Goal: Task Accomplishment & Management: Manage account settings

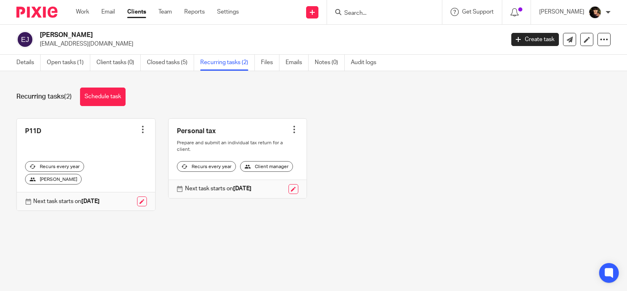
click at [396, 13] on input "Search" at bounding box center [381, 13] width 74 height 7
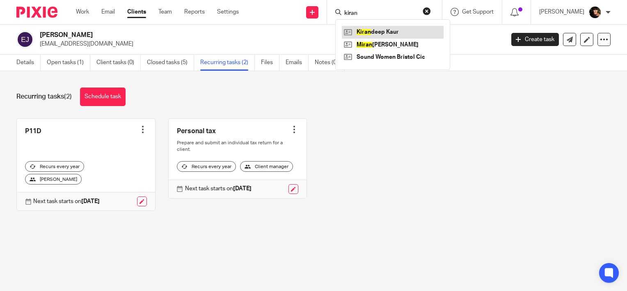
type input "kiran"
click at [400, 31] on link at bounding box center [393, 32] width 102 height 12
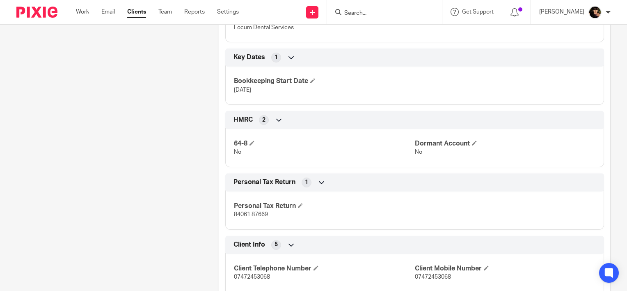
scroll to position [77, 0]
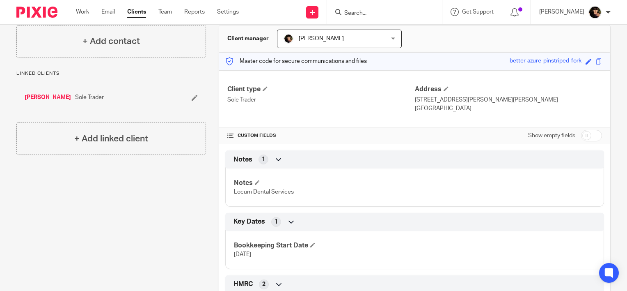
click at [581, 135] on input "checkbox" at bounding box center [591, 135] width 21 height 11
checkbox input "true"
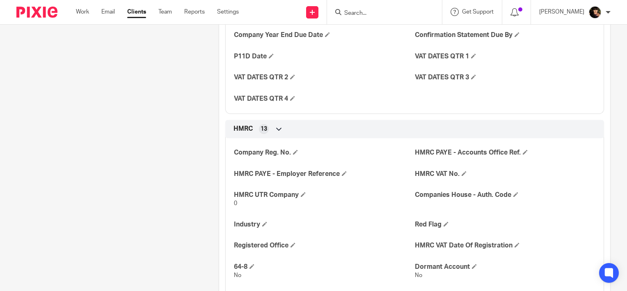
scroll to position [488, 0]
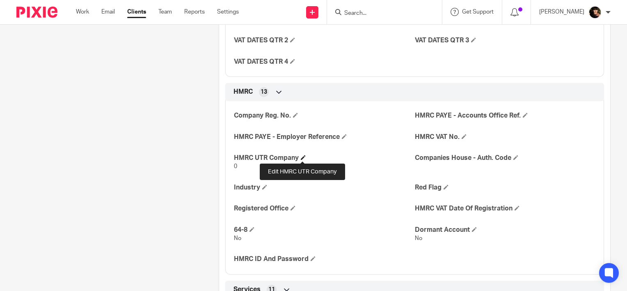
click at [301, 156] on span at bounding box center [303, 157] width 5 height 5
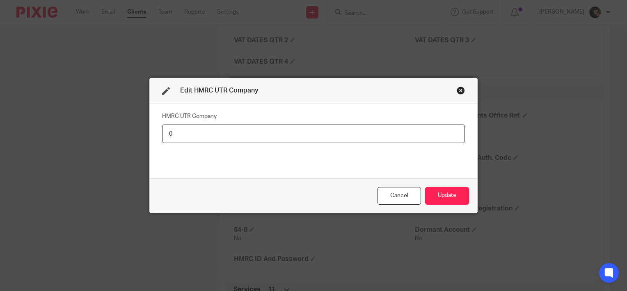
click at [457, 90] on div "Close this dialog window" at bounding box center [461, 90] width 8 height 8
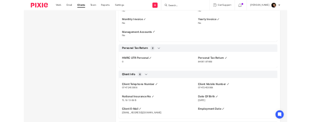
scroll to position [857, 0]
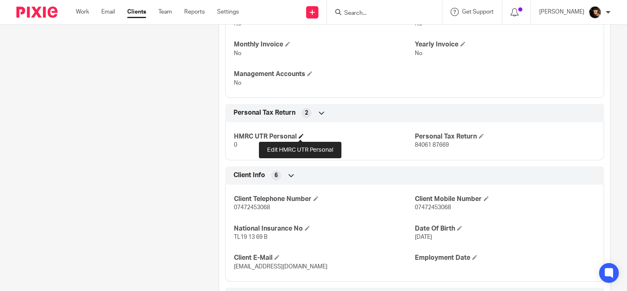
click at [301, 133] on span at bounding box center [301, 135] width 5 height 5
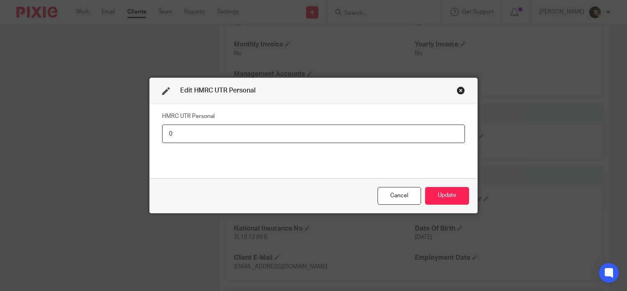
drag, startPoint x: 219, startPoint y: 138, endPoint x: -2, endPoint y: 128, distance: 221.1
click at [0, 128] on html "Work Email Clients Team Reports Settings Work Email Clients Team Reports Settin…" at bounding box center [313, 145] width 627 height 291
paste input "8406187669"
type input "8406187669"
click at [436, 192] on button "Update" at bounding box center [447, 196] width 44 height 18
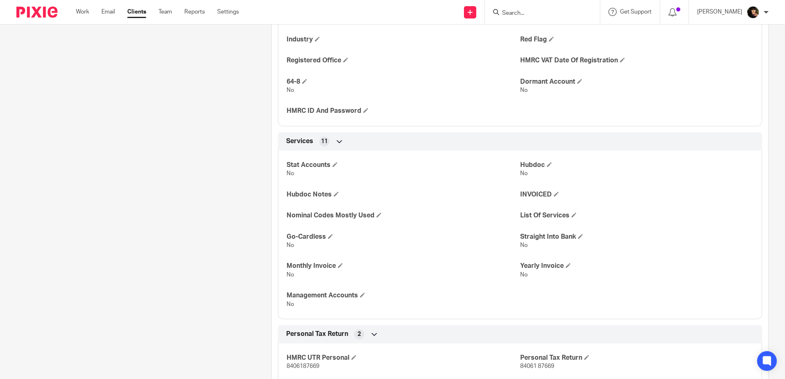
scroll to position [570, 0]
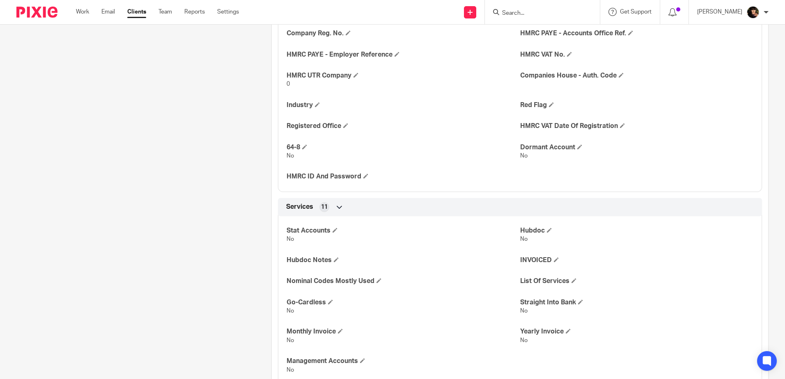
click at [80, 7] on div "Work Email Clients Team Reports Settings Work Email Clients Team Reports Settin…" at bounding box center [160, 12] width 184 height 24
click at [85, 16] on link "Work" at bounding box center [82, 12] width 13 height 8
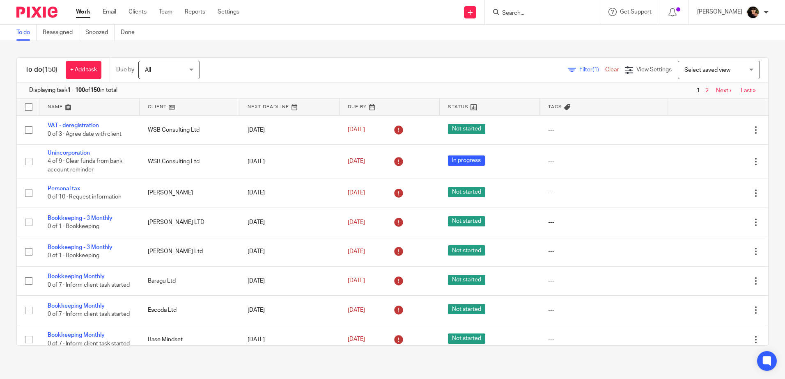
click at [164, 106] on link at bounding box center [190, 107] width 100 height 16
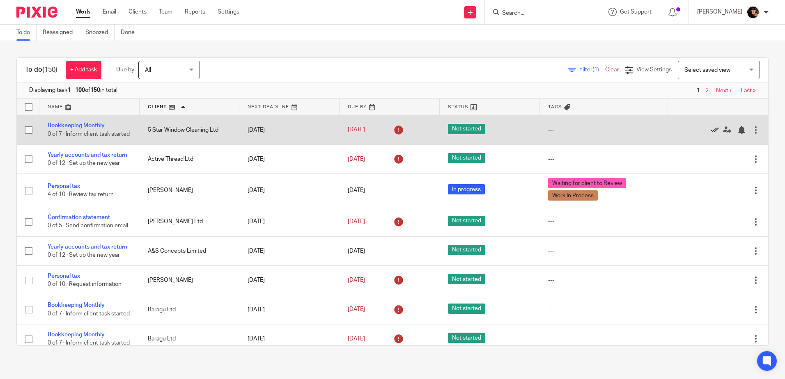
click at [711, 134] on icon at bounding box center [715, 130] width 8 height 8
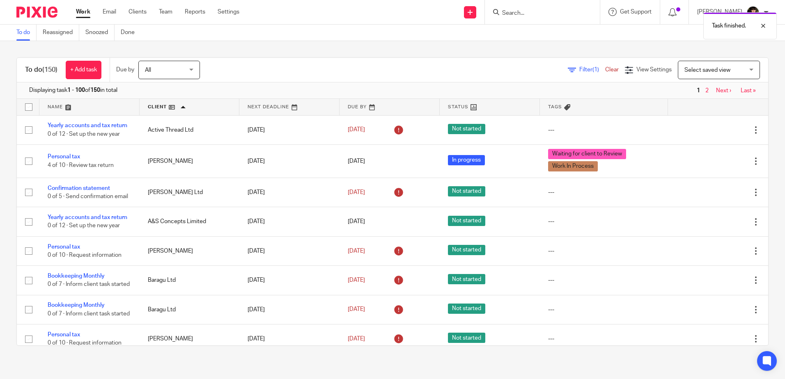
click at [579, 71] on span "Filter (1)" at bounding box center [592, 70] width 26 height 6
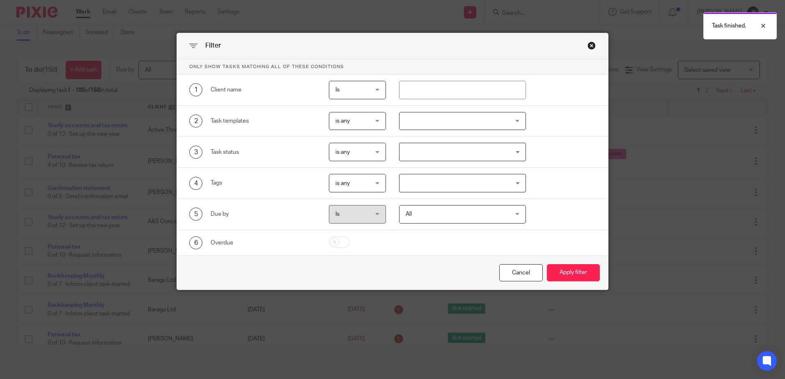
click at [459, 121] on div at bounding box center [462, 121] width 127 height 18
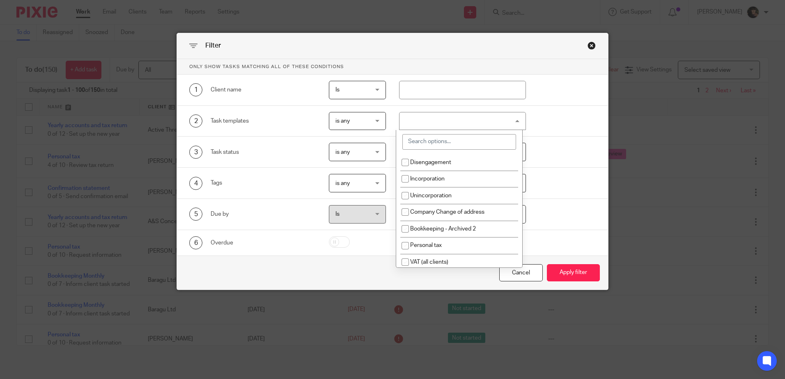
click at [445, 137] on input "search" at bounding box center [459, 142] width 114 height 16
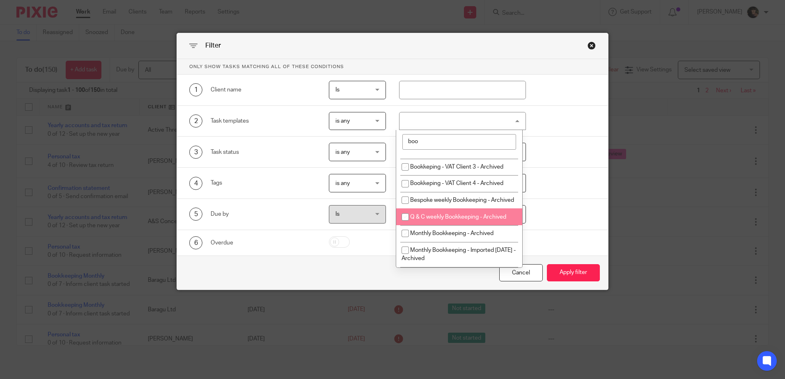
scroll to position [220, 0]
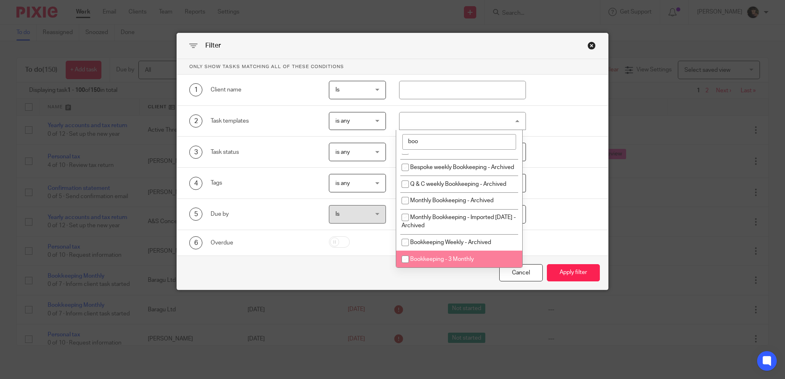
type input "boo"
click at [470, 259] on span "Bookkeeping - 3 Monthly" at bounding box center [442, 260] width 64 height 6
checkbox input "true"
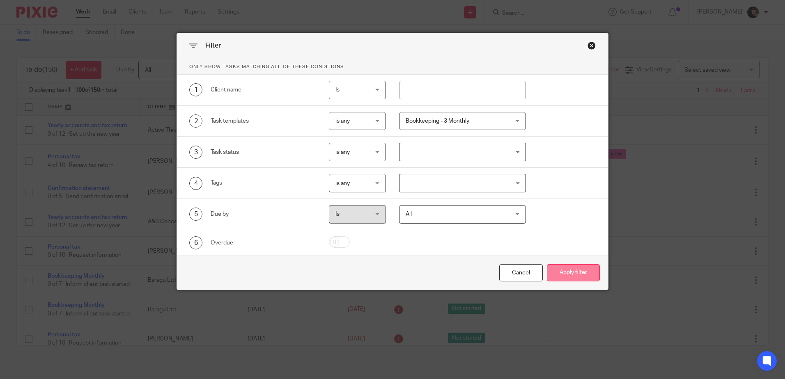
click at [576, 275] on button "Apply filter" at bounding box center [573, 273] width 53 height 18
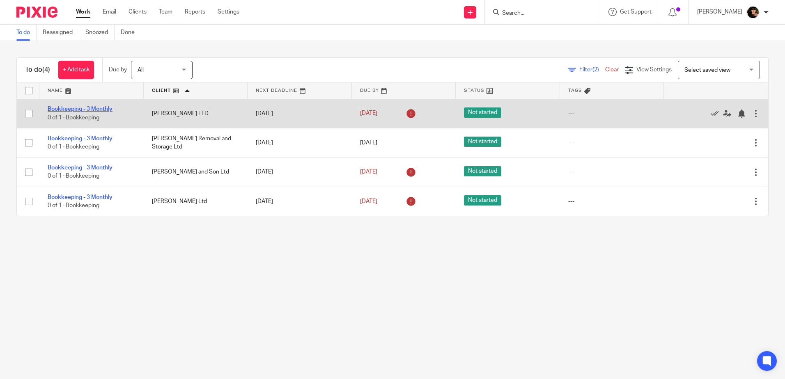
click at [83, 107] on link "Bookkeeping - 3 Monthly" at bounding box center [80, 109] width 65 height 6
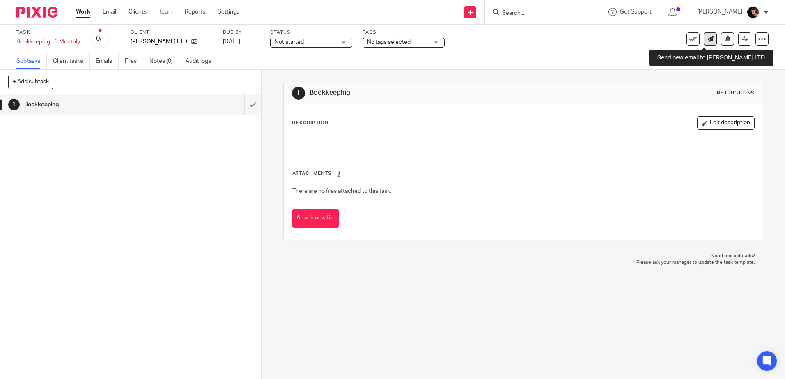
click at [707, 37] on icon at bounding box center [710, 39] width 6 height 6
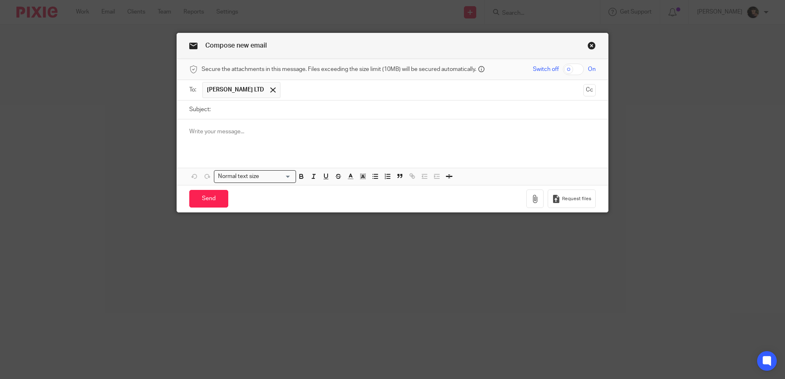
click at [279, 108] on input "Subject:" at bounding box center [405, 110] width 381 height 18
click at [276, 120] on div at bounding box center [392, 135] width 431 height 32
click at [291, 110] on input "Subject:" at bounding box center [405, 110] width 381 height 18
type input "Bookkeeping for J Ferreira Ltd"
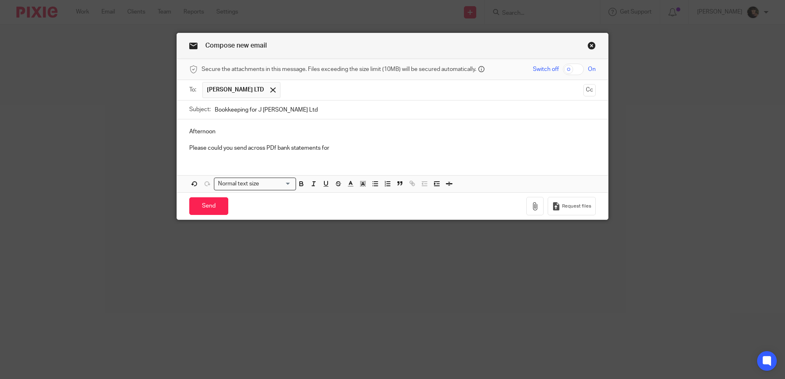
click at [274, 148] on p "Please could you send across PDf bank statements for" at bounding box center [392, 148] width 406 height 8
click at [349, 147] on p "Please could you send across PDF bank statements for" at bounding box center [392, 148] width 406 height 8
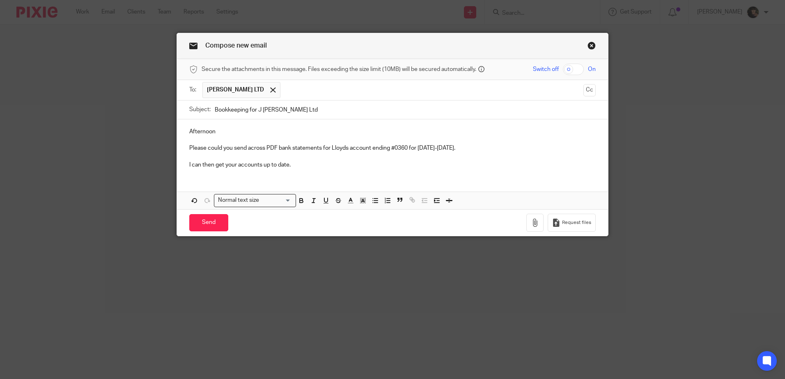
click at [485, 147] on p "Please could you send across PDF bank statements for Lloyds account ending #036…" at bounding box center [392, 148] width 406 height 8
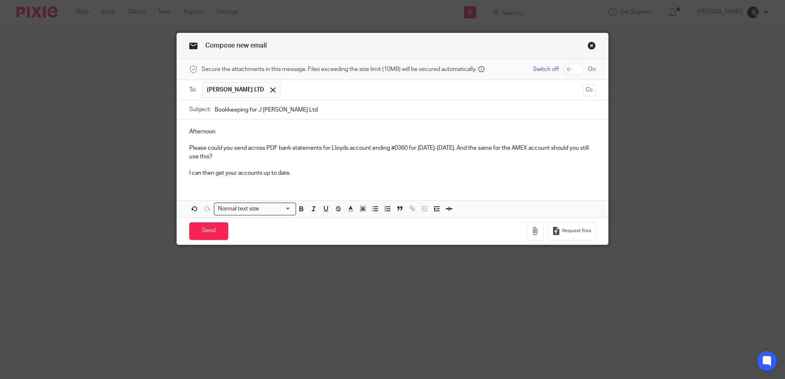
click at [467, 147] on p "Please could you send across PDF bank statements for Lloyds account ending #036…" at bounding box center [392, 152] width 406 height 17
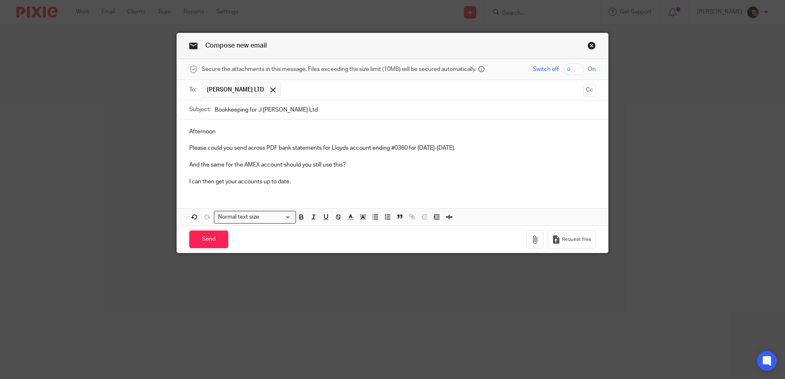
click at [229, 131] on p "Afternoon" at bounding box center [392, 132] width 406 height 8
click at [279, 164] on p "And the same for the AMEX account should you still use this?" at bounding box center [392, 165] width 406 height 8
click at [199, 239] on input "Send" at bounding box center [208, 240] width 39 height 18
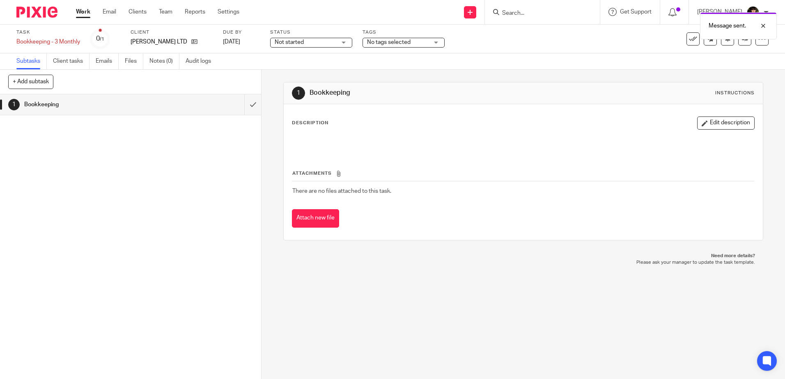
click at [388, 43] on span "No tags selected" at bounding box center [389, 42] width 44 height 6
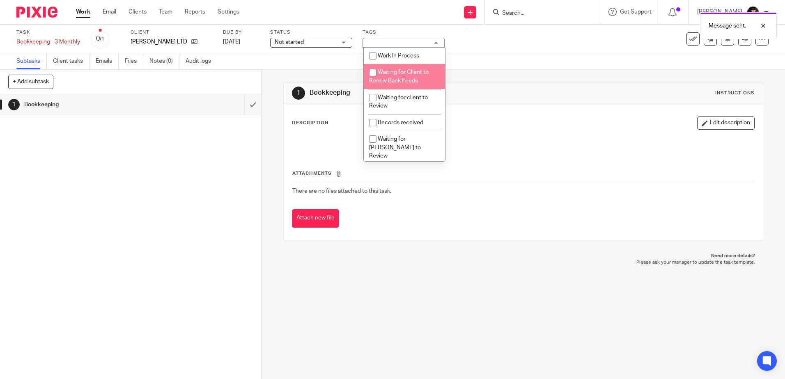
click at [418, 79] on li "Waiting for Client to Renew Bank Feeds" at bounding box center [404, 76] width 81 height 25
checkbox input "true"
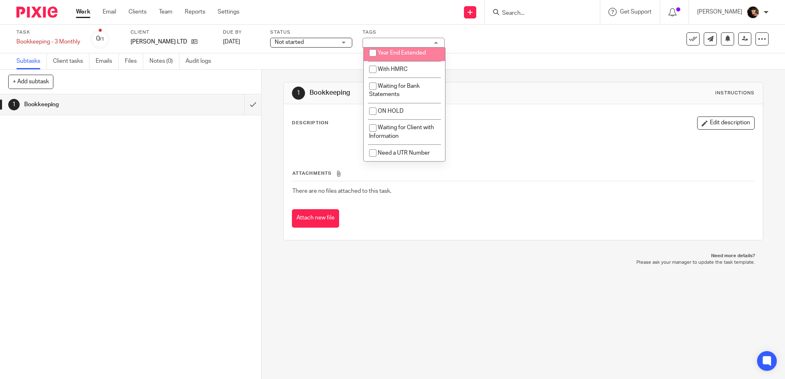
scroll to position [320, 0]
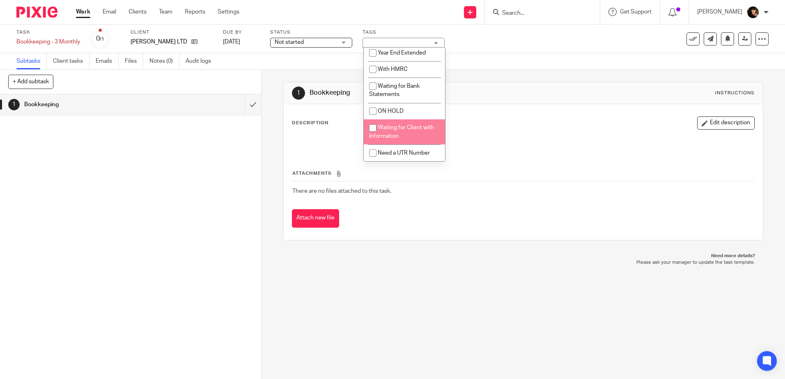
click at [422, 130] on span "Waiting for Client with Information" at bounding box center [401, 132] width 65 height 14
checkbox input "true"
click at [278, 185] on div "1 Bookkeeping Instructions Description Edit description Attachments There are n…" at bounding box center [524, 225] width 524 height 310
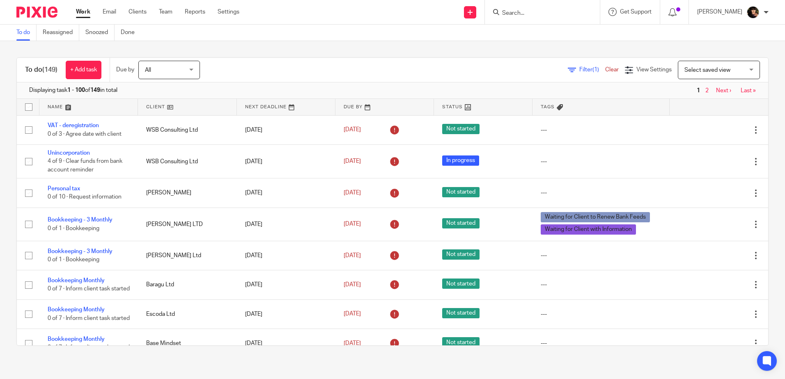
click at [520, 12] on input "Search" at bounding box center [538, 13] width 74 height 7
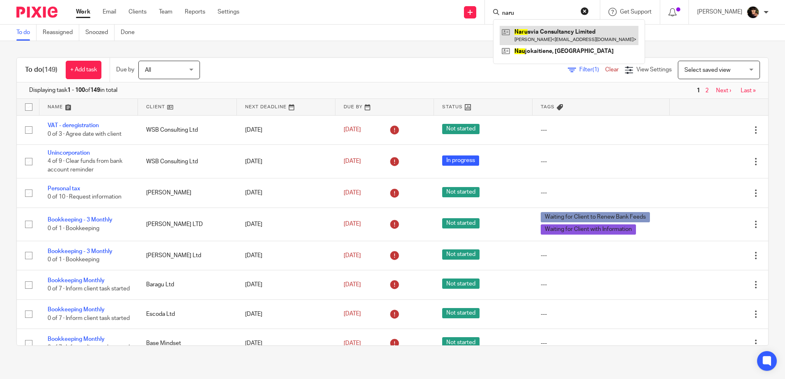
type input "naru"
click at [557, 35] on link at bounding box center [569, 35] width 139 height 19
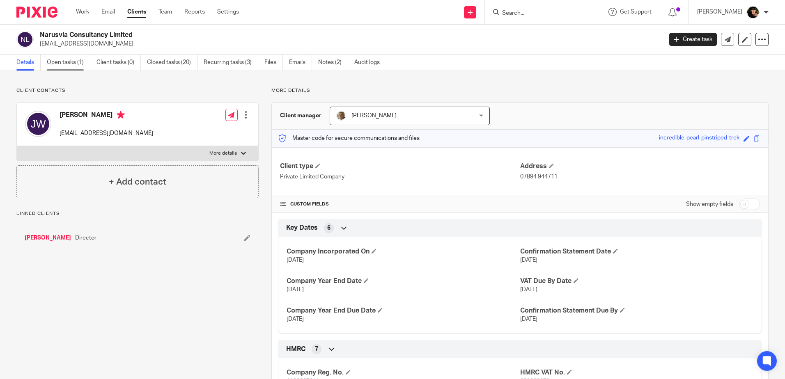
click at [67, 62] on link "Open tasks (1)" at bounding box center [69, 63] width 44 height 16
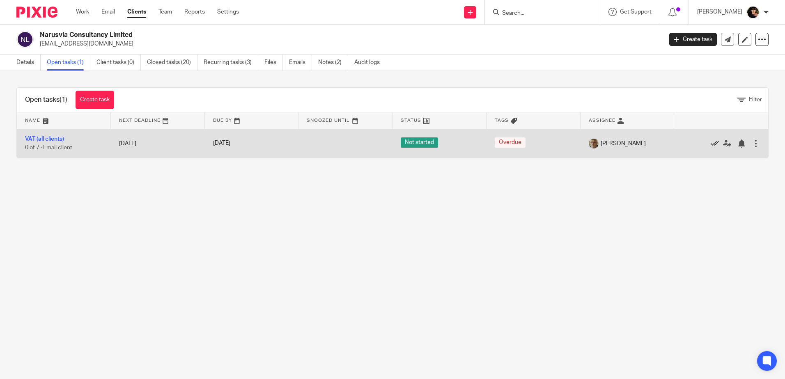
click at [711, 144] on icon at bounding box center [715, 144] width 8 height 8
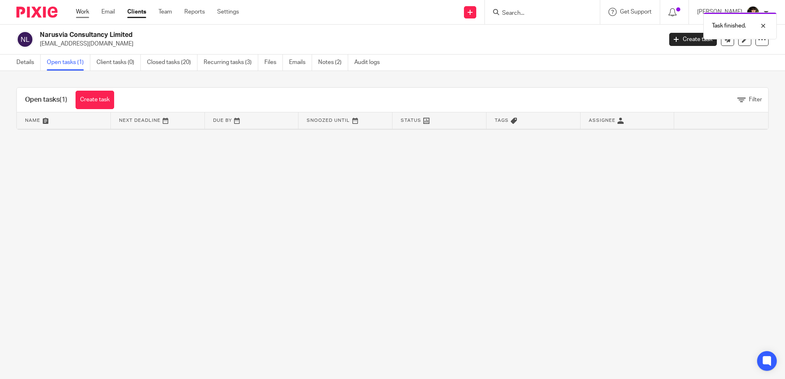
click at [82, 12] on link "Work" at bounding box center [82, 12] width 13 height 8
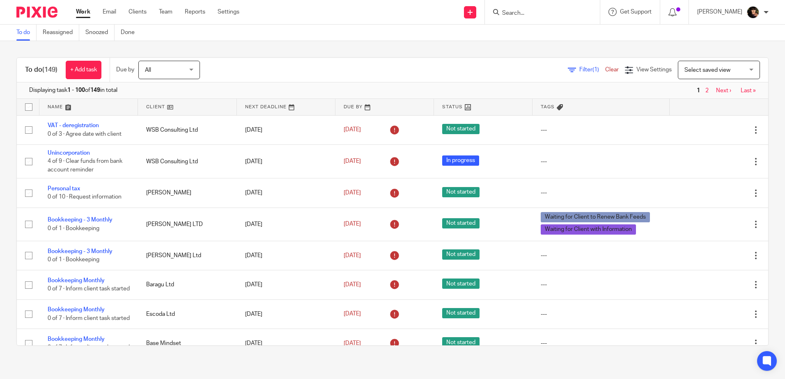
click at [161, 108] on link at bounding box center [187, 107] width 99 height 16
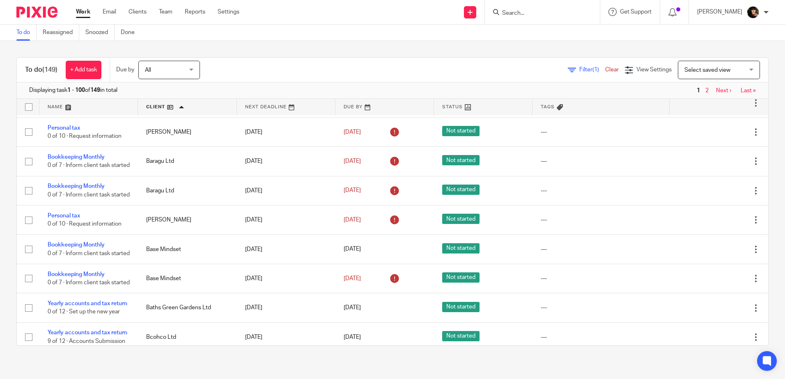
scroll to position [123, 0]
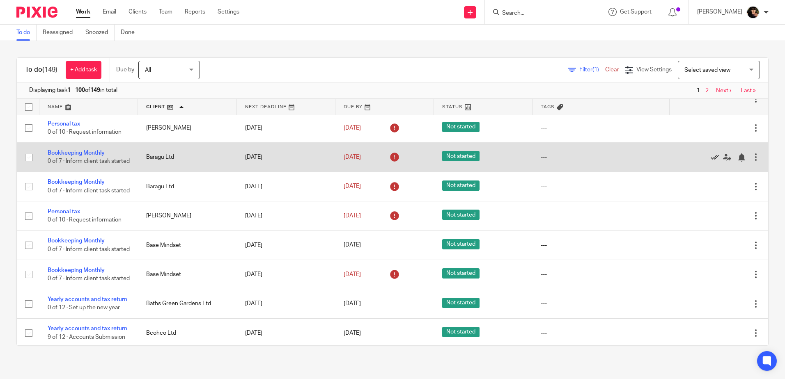
click at [711, 162] on icon at bounding box center [715, 158] width 8 height 8
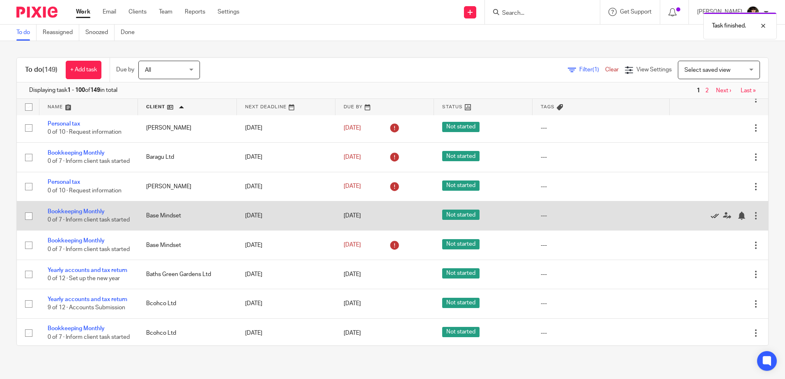
click at [711, 220] on link at bounding box center [717, 216] width 12 height 8
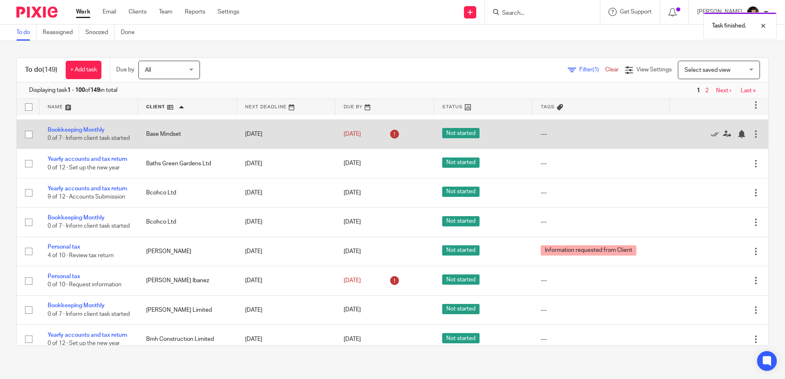
scroll to position [205, 0]
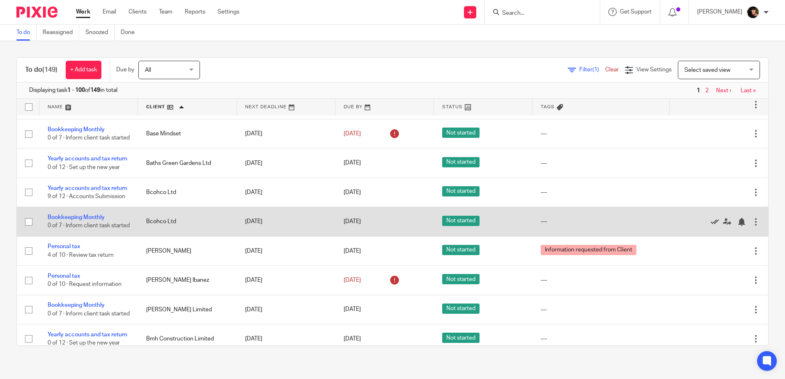
click at [711, 226] on icon at bounding box center [715, 222] width 8 height 8
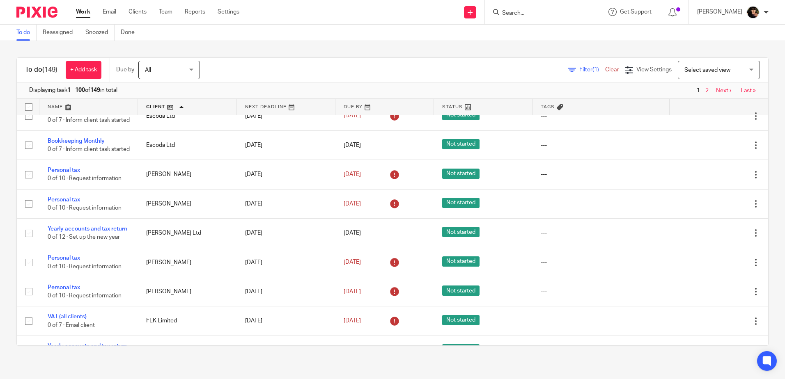
scroll to position [1026, 0]
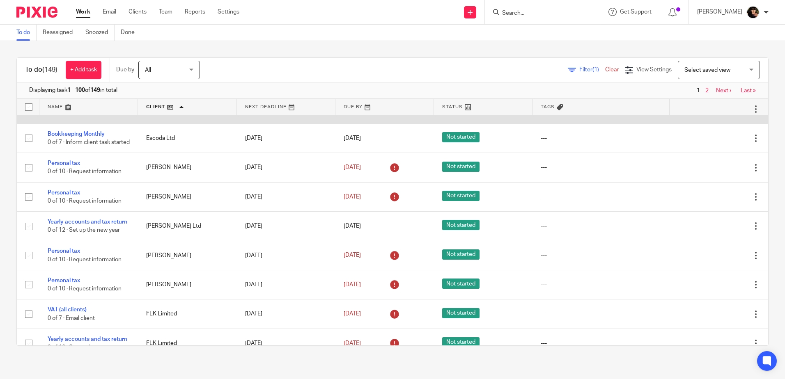
click at [711, 113] on icon at bounding box center [715, 109] width 8 height 8
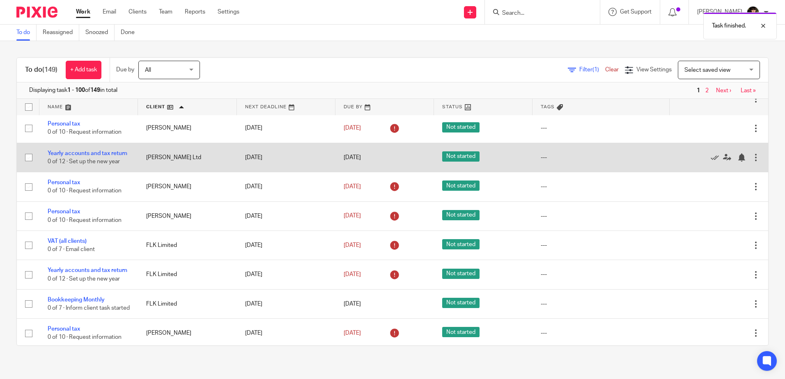
scroll to position [1109, 0]
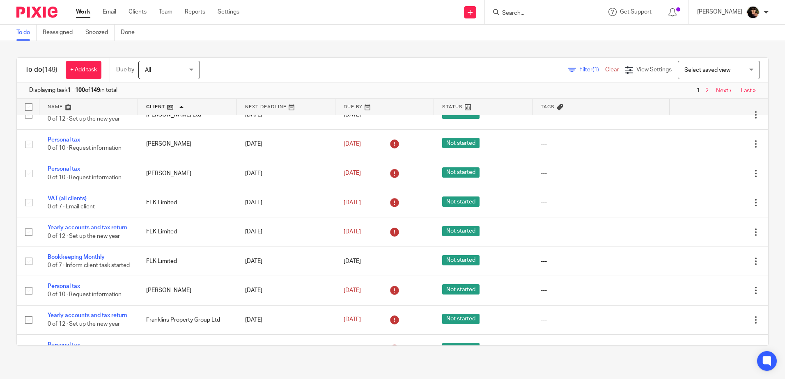
click at [538, 14] on input "Search" at bounding box center [538, 13] width 74 height 7
type input "flk"
click at [543, 30] on link at bounding box center [551, 32] width 102 height 12
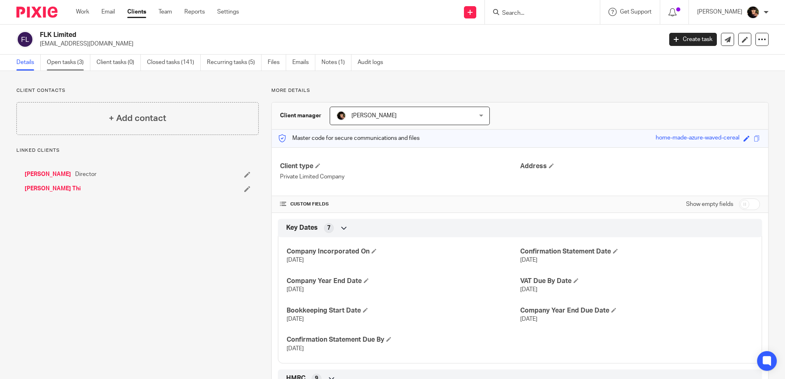
click at [51, 65] on link "Open tasks (3)" at bounding box center [69, 63] width 44 height 16
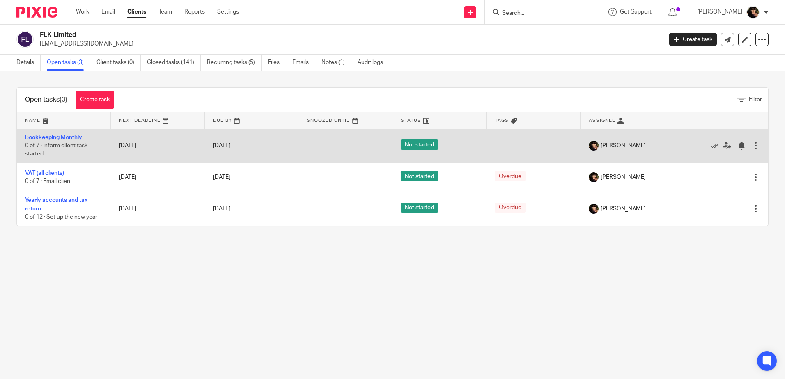
click at [697, 145] on div at bounding box center [716, 146] width 69 height 8
click at [711, 145] on icon at bounding box center [715, 146] width 8 height 8
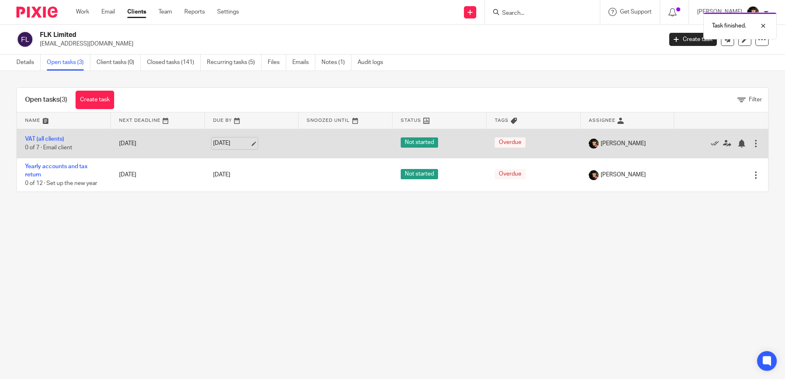
click at [250, 142] on link "7 Nov 2025" at bounding box center [231, 143] width 37 height 9
click at [93, 139] on td "VAT (all clients) 0 of 7 · Email client" at bounding box center [64, 143] width 94 height 29
click at [44, 134] on td "VAT (all clients) 0 of 7 · Email client" at bounding box center [64, 143] width 94 height 29
click at [46, 138] on link "VAT (all clients)" at bounding box center [44, 139] width 39 height 6
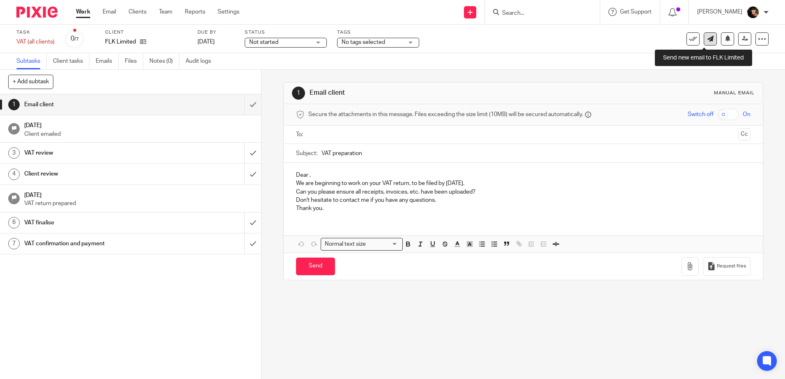
click at [704, 43] on link at bounding box center [710, 38] width 13 height 13
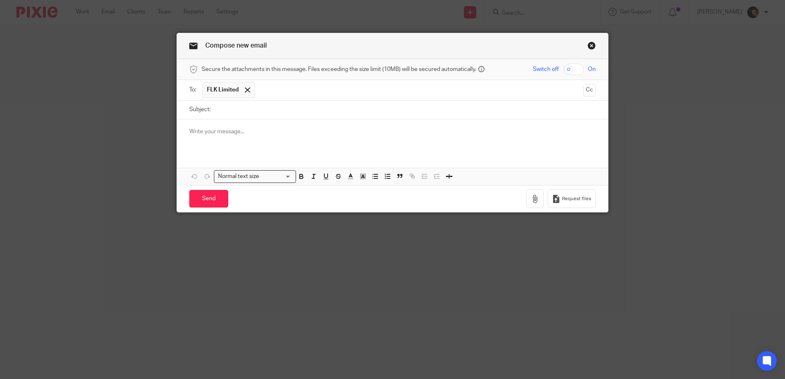
click at [292, 107] on input "Subject:" at bounding box center [405, 110] width 381 height 18
type input "VAT Return"
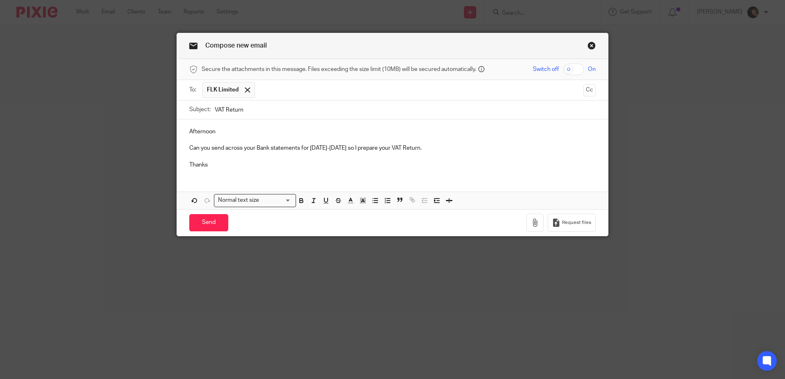
click at [271, 135] on p "Afternoon" at bounding box center [392, 132] width 406 height 8
click at [211, 219] on input "Send" at bounding box center [208, 223] width 39 height 18
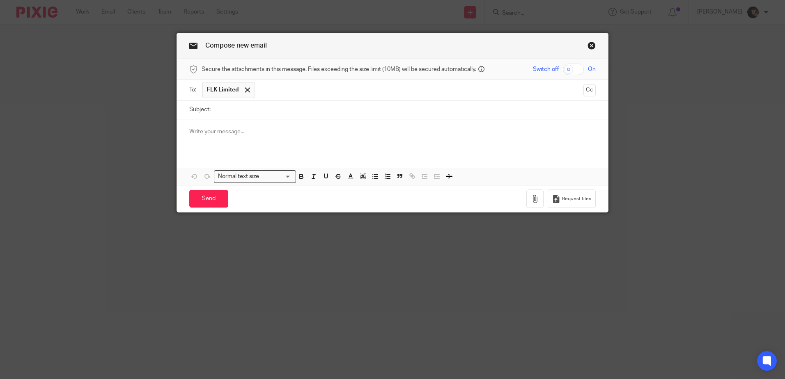
click at [591, 41] on link "Close this dialog window" at bounding box center [592, 46] width 8 height 11
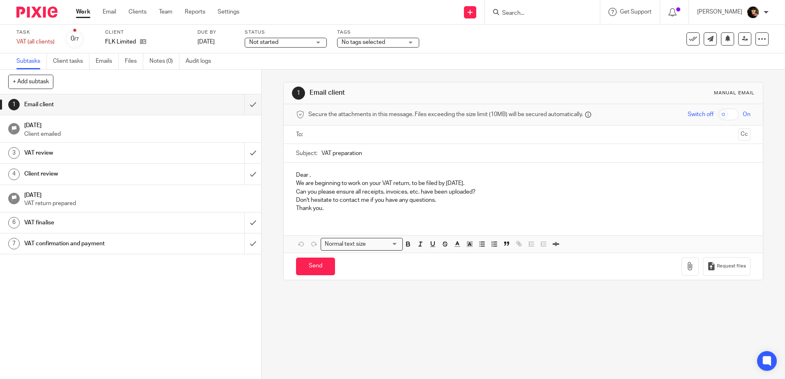
click at [92, 10] on ul "Work Email Clients Team Reports Settings" at bounding box center [164, 12] width 176 height 8
click at [82, 11] on link "Work" at bounding box center [83, 12] width 14 height 8
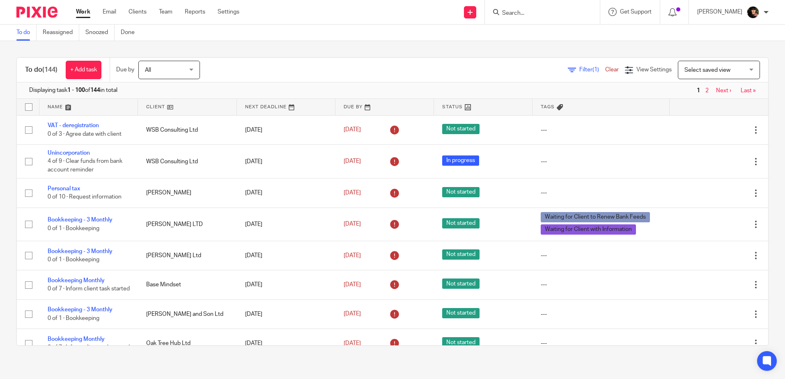
click at [168, 109] on link at bounding box center [187, 107] width 99 height 16
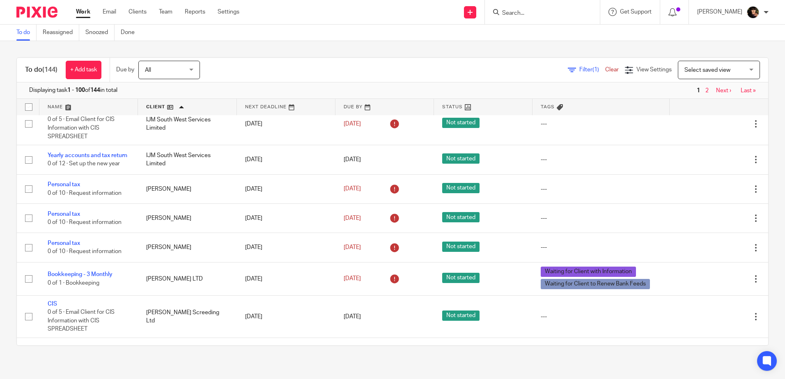
scroll to position [1560, 0]
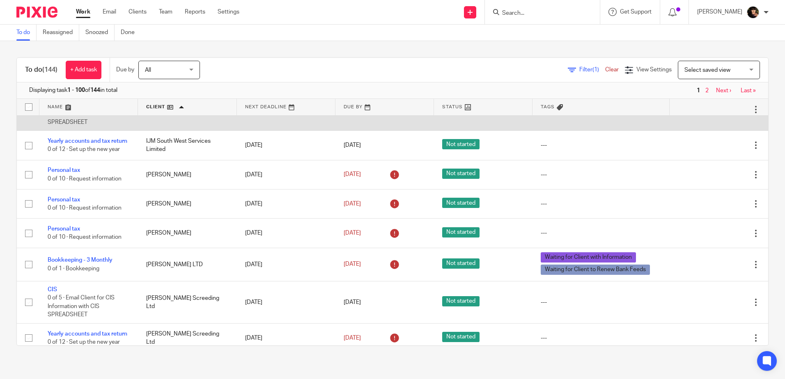
click at [711, 114] on icon at bounding box center [715, 110] width 8 height 8
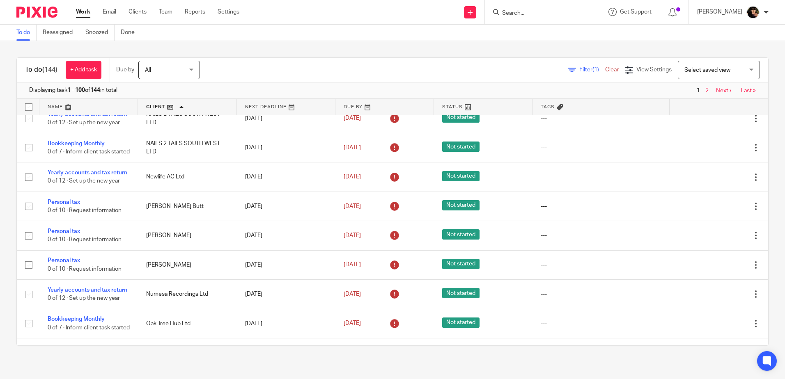
scroll to position [2217, 0]
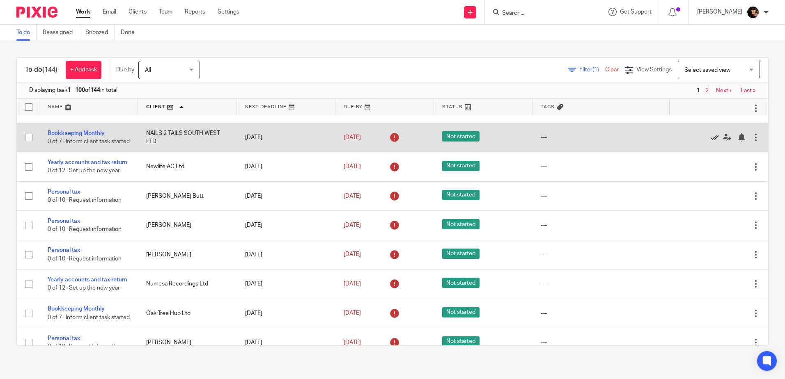
click at [711, 142] on icon at bounding box center [715, 137] width 8 height 8
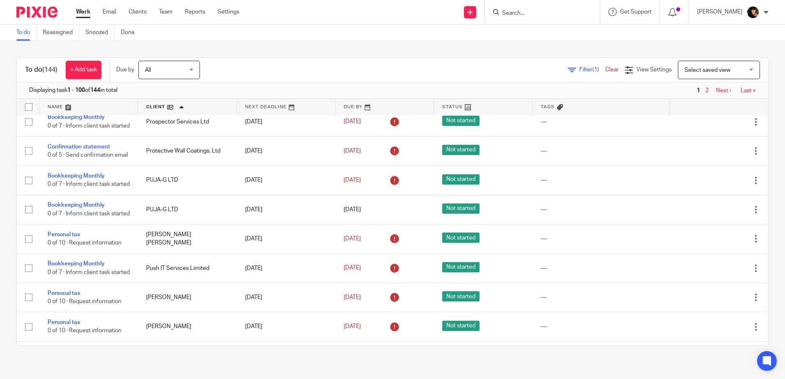
scroll to position [2628, 0]
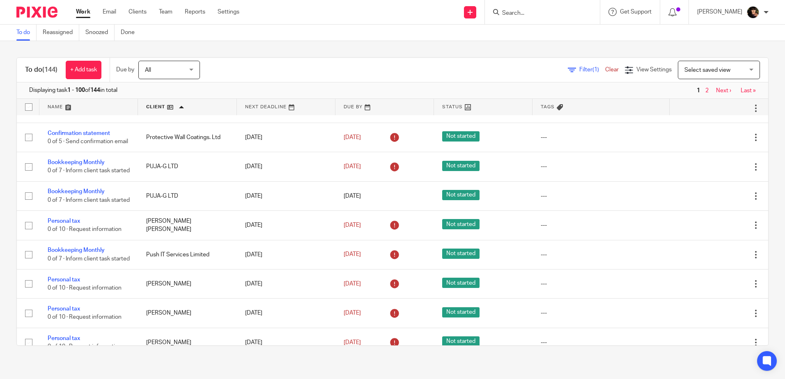
click at [711, 54] on icon at bounding box center [715, 50] width 8 height 8
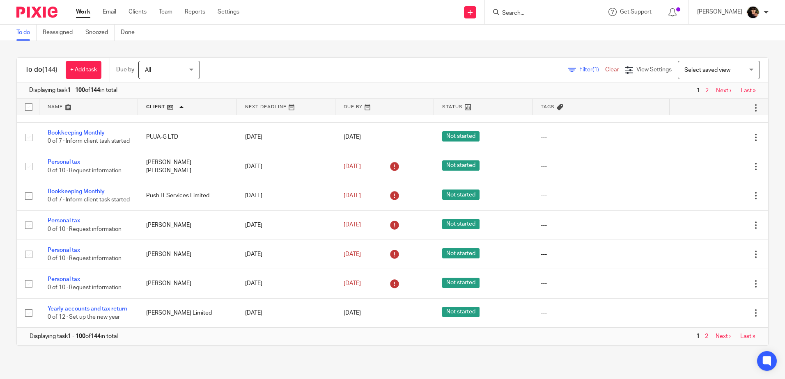
scroll to position [2751, 0]
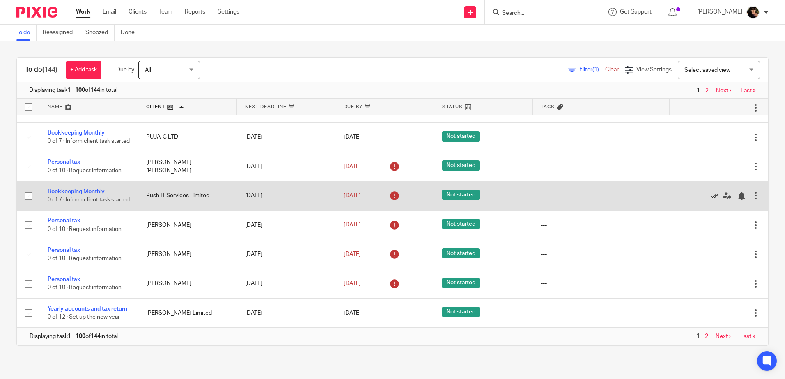
click at [711, 200] on icon at bounding box center [715, 196] width 8 height 8
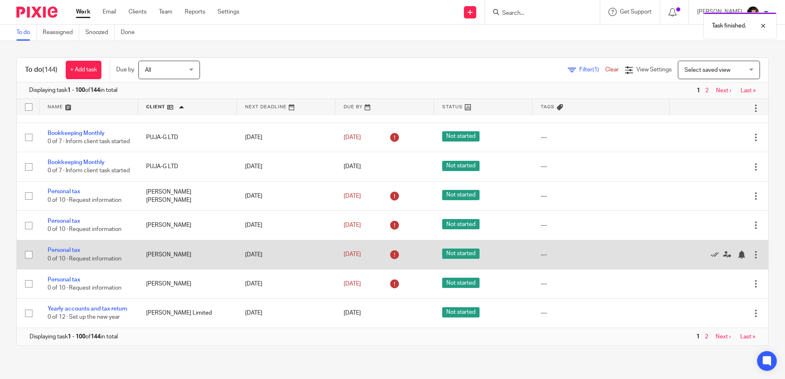
scroll to position [2802, 0]
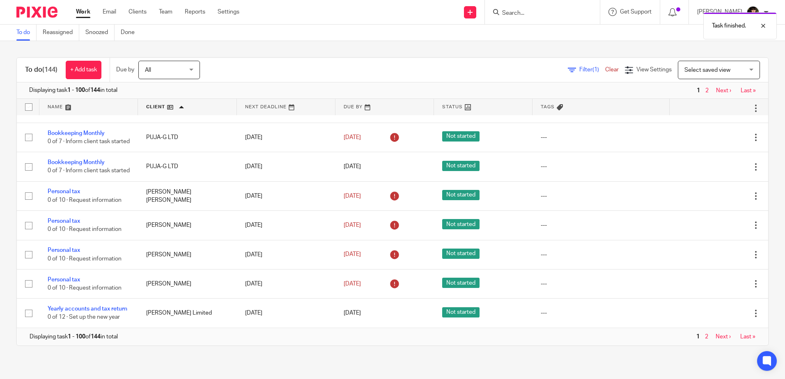
click at [716, 335] on link "Next ›" at bounding box center [723, 337] width 15 height 6
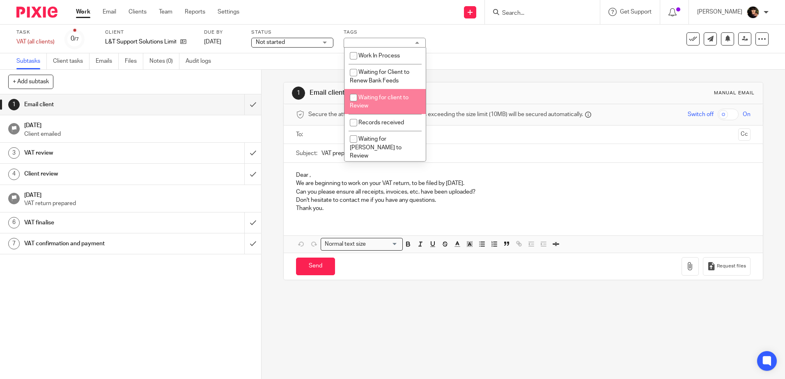
click at [400, 108] on li "Waiting for client to Review" at bounding box center [384, 101] width 81 height 25
checkbox input "true"
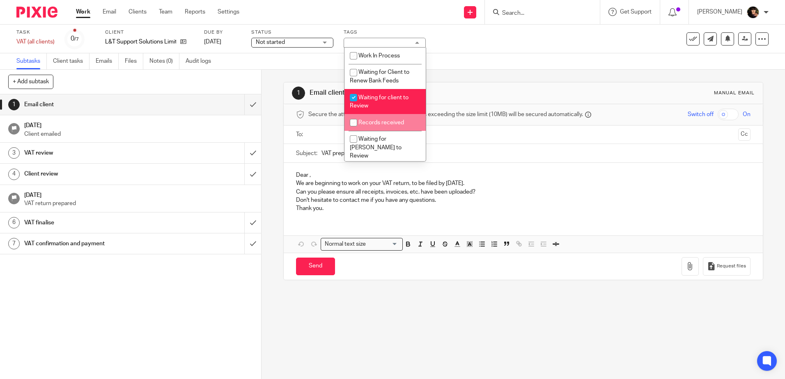
click at [402, 126] on li "Records received" at bounding box center [384, 122] width 81 height 17
checkbox input "true"
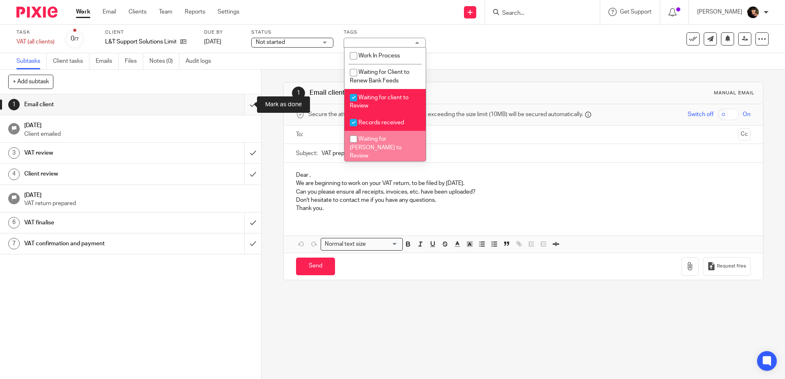
click at [240, 104] on input "submit" at bounding box center [130, 104] width 261 height 21
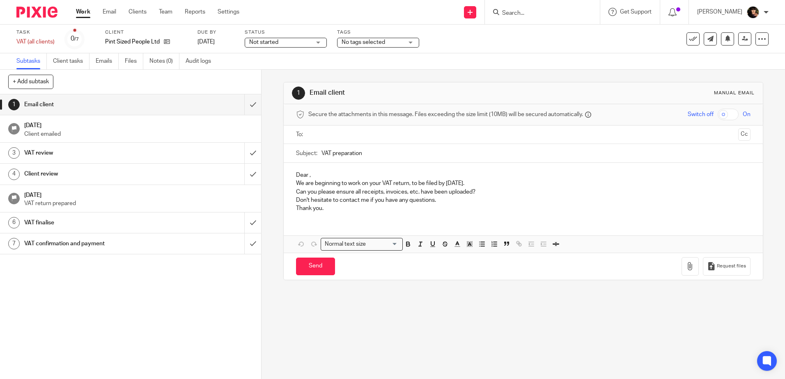
click at [342, 41] on span "No tags selected" at bounding box center [364, 42] width 44 height 6
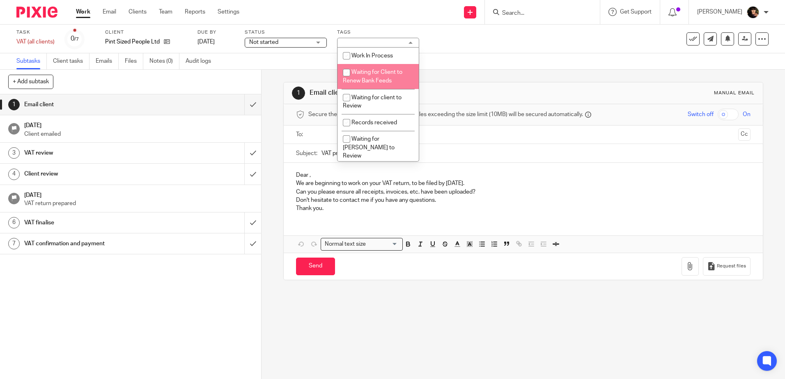
click at [379, 73] on span "Waiting for Client to Renew Bank Feeds" at bounding box center [373, 76] width 60 height 14
checkbox input "true"
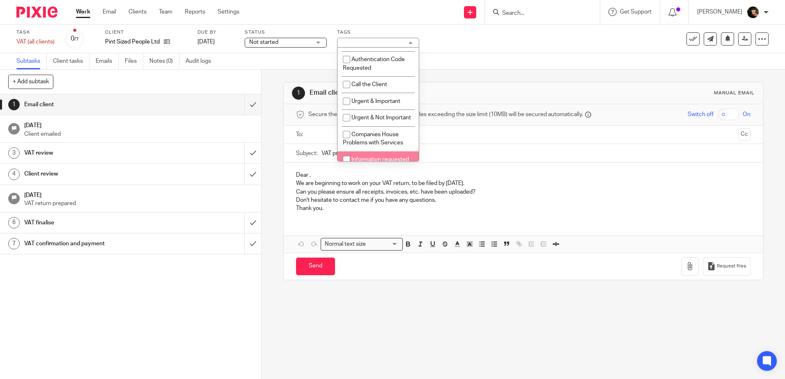
scroll to position [164, 0]
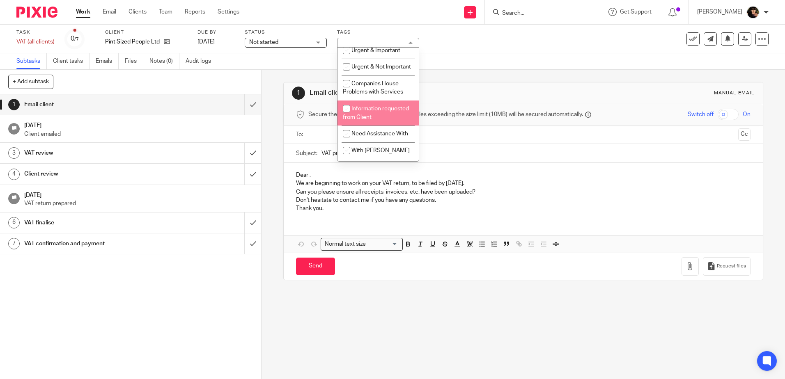
click at [372, 117] on span "Information requested from Client" at bounding box center [376, 113] width 66 height 14
checkbox input "true"
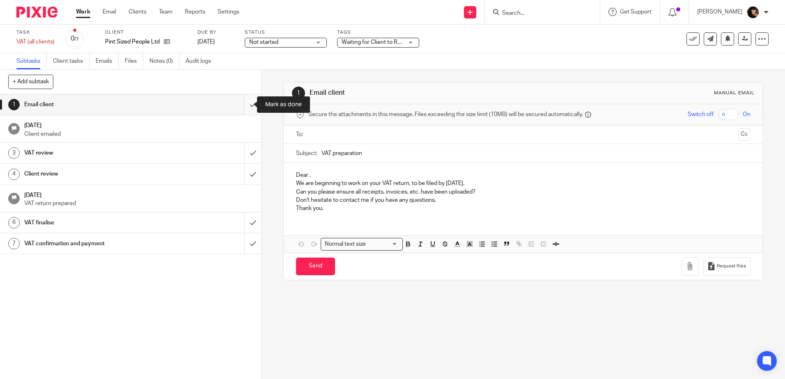
drag, startPoint x: 244, startPoint y: 106, endPoint x: 244, endPoint y: 112, distance: 6.2
click at [243, 106] on input "submit" at bounding box center [130, 104] width 261 height 21
click at [244, 148] on input "submit" at bounding box center [130, 153] width 261 height 21
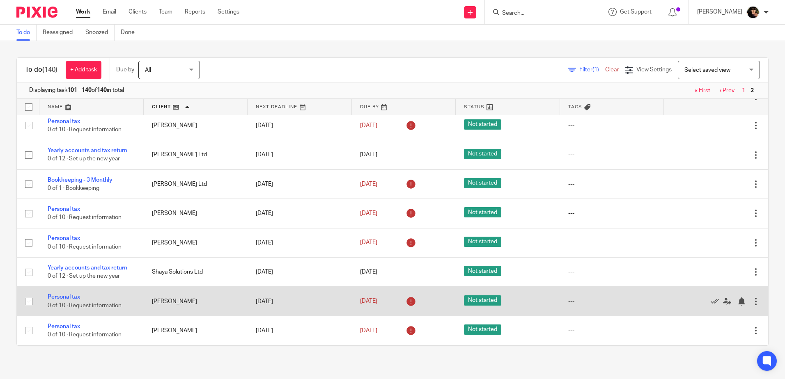
scroll to position [164, 0]
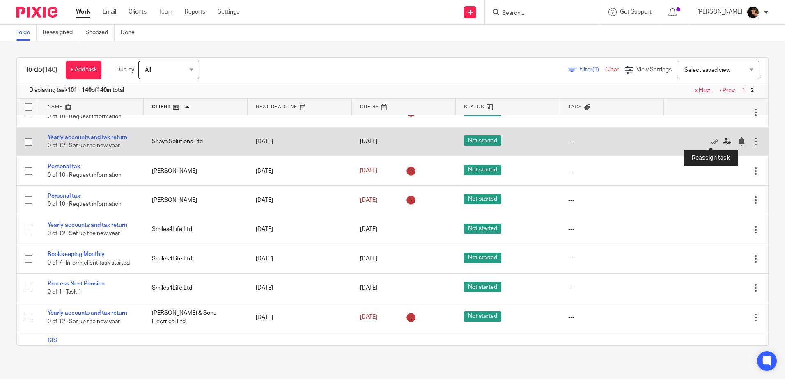
click at [723, 142] on icon at bounding box center [727, 142] width 8 height 8
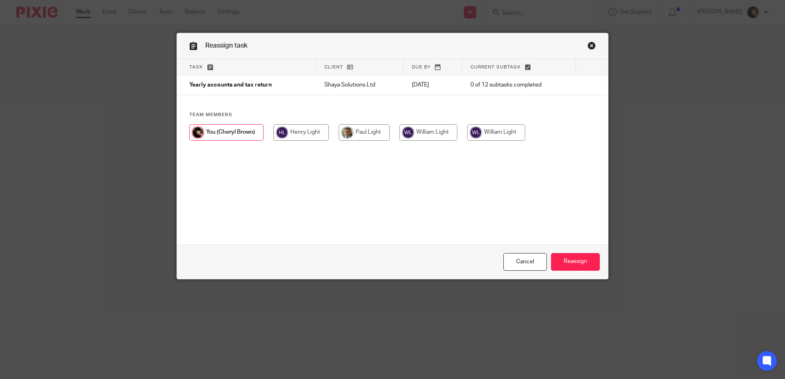
click at [359, 133] on input "radio" at bounding box center [364, 132] width 51 height 16
radio input "true"
click at [582, 264] on input "Reassign" at bounding box center [575, 262] width 49 height 18
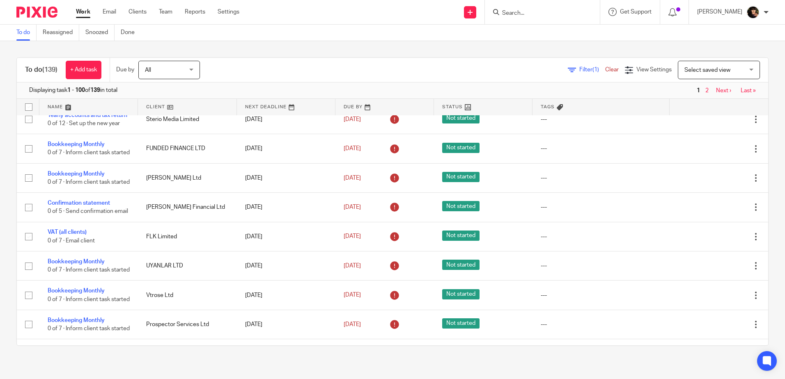
scroll to position [287, 0]
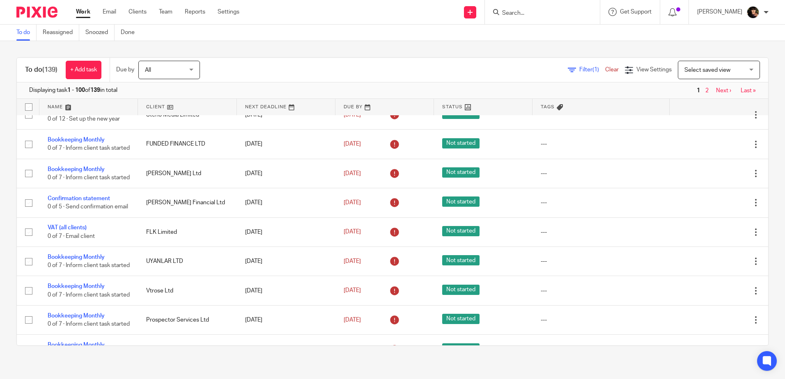
click at [716, 92] on link "Next ›" at bounding box center [723, 91] width 15 height 6
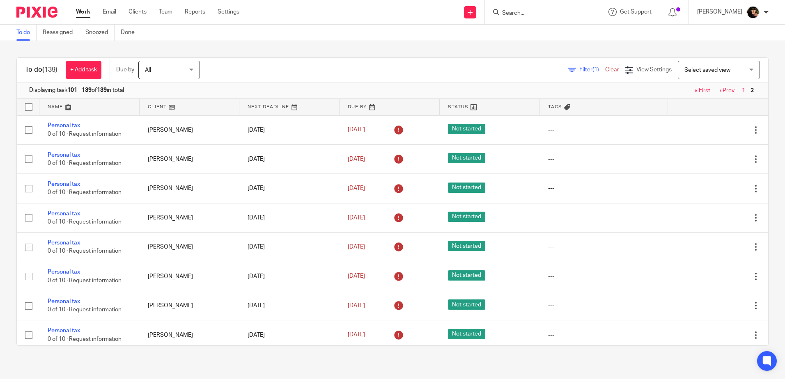
click at [165, 101] on link at bounding box center [190, 107] width 100 height 16
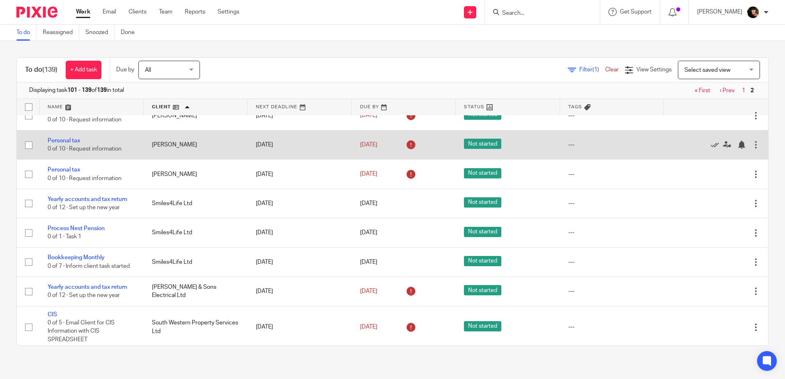
scroll to position [164, 0]
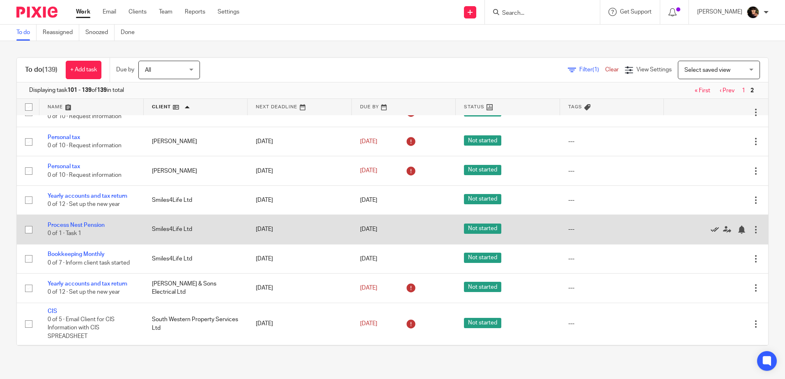
click at [711, 232] on icon at bounding box center [715, 230] width 8 height 8
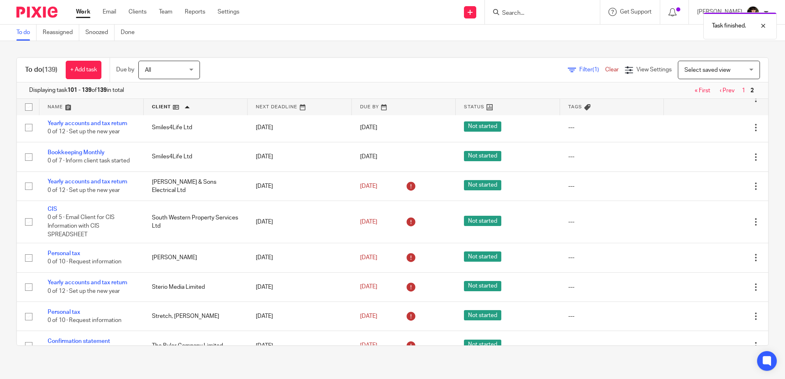
scroll to position [246, 0]
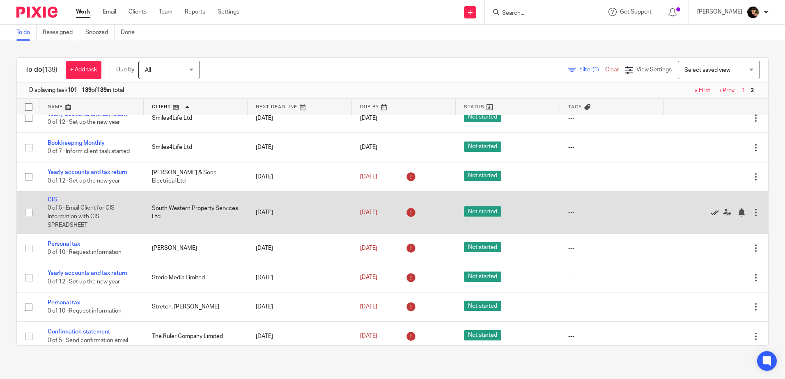
click at [711, 214] on icon at bounding box center [715, 213] width 8 height 8
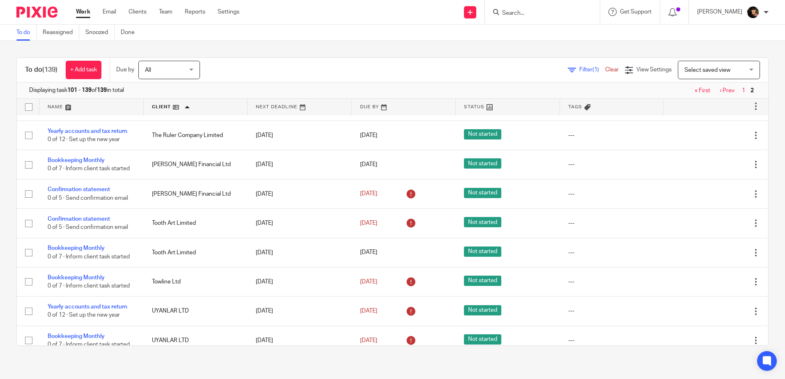
scroll to position [384, 0]
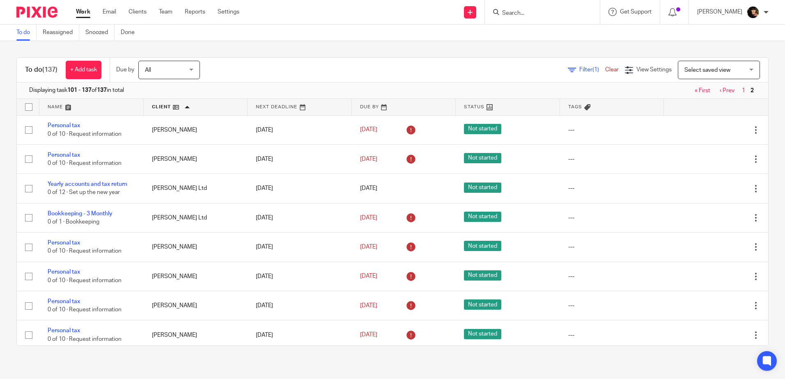
click at [579, 68] on span "Filter (1)" at bounding box center [592, 70] width 26 height 6
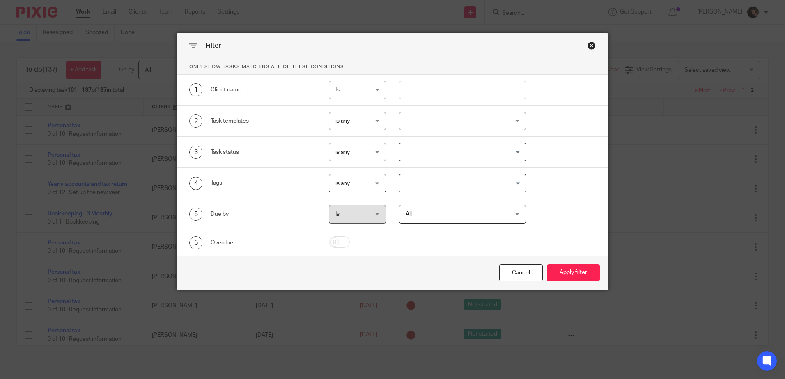
click at [445, 129] on div at bounding box center [462, 121] width 127 height 18
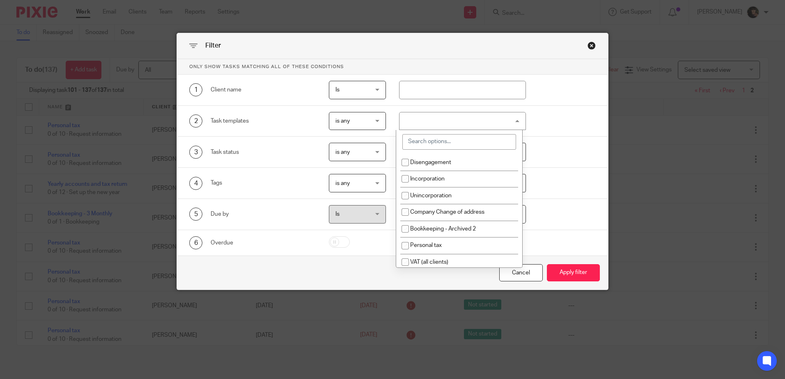
click at [445, 139] on input "search" at bounding box center [459, 142] width 114 height 16
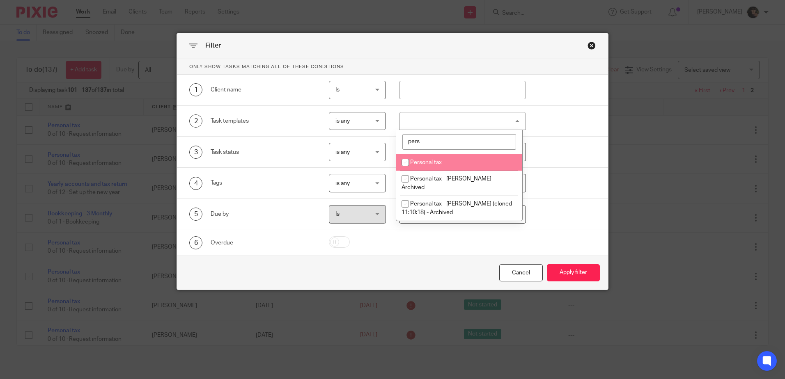
type input "pers"
click at [447, 156] on li "Personal tax" at bounding box center [459, 162] width 126 height 17
checkbox input "true"
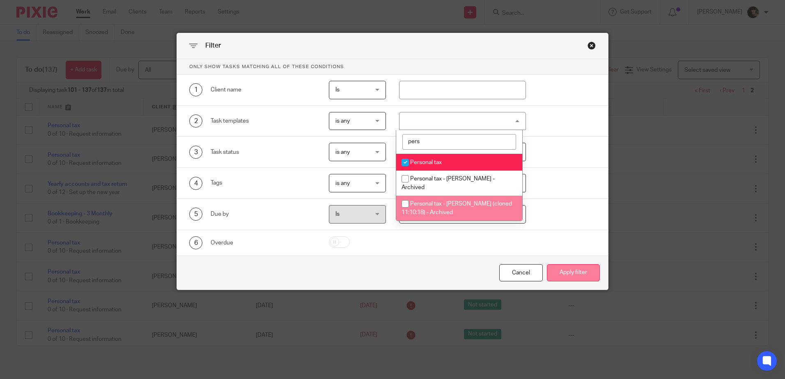
click at [553, 268] on button "Apply filter" at bounding box center [573, 273] width 53 height 18
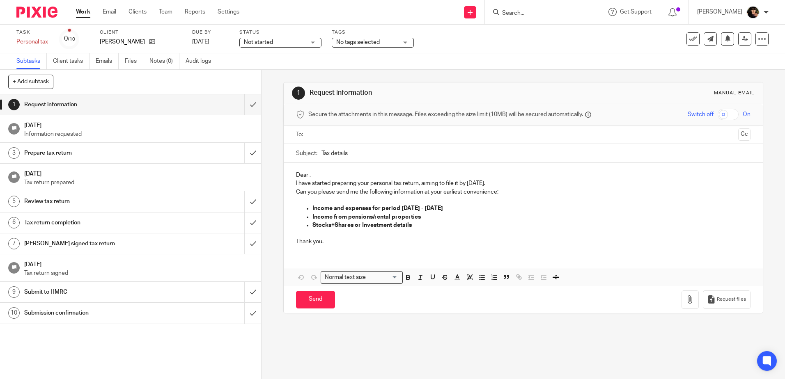
click at [370, 38] on span "No tags selected" at bounding box center [367, 42] width 62 height 9
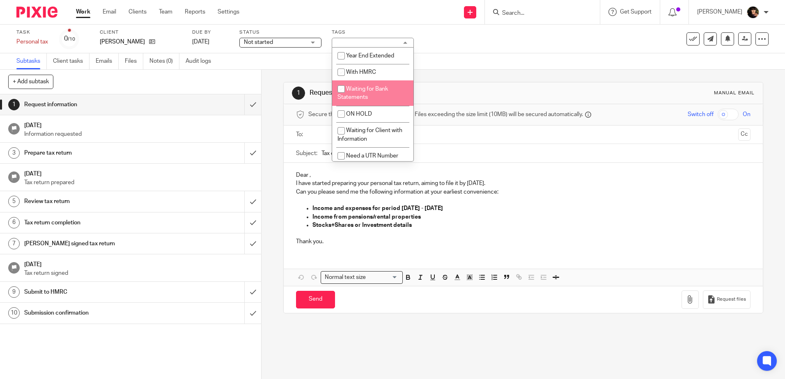
scroll to position [320, 0]
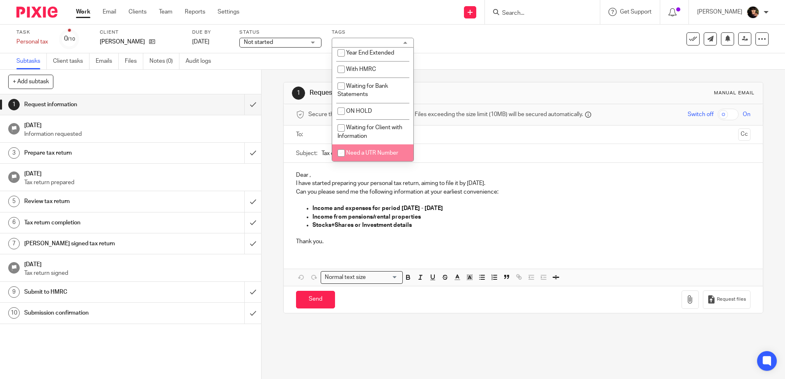
click at [379, 147] on li "Need a UTR Number" at bounding box center [372, 153] width 81 height 17
checkbox input "true"
click at [500, 57] on div "Subtasks Client tasks Emails Files Notes (0) Audit logs" at bounding box center [392, 61] width 785 height 16
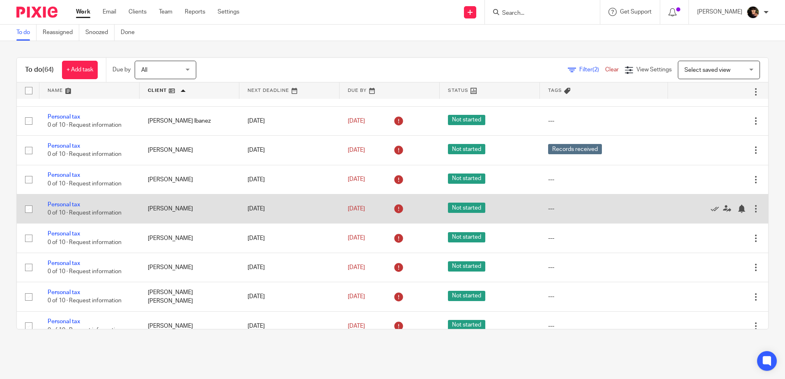
scroll to position [123, 0]
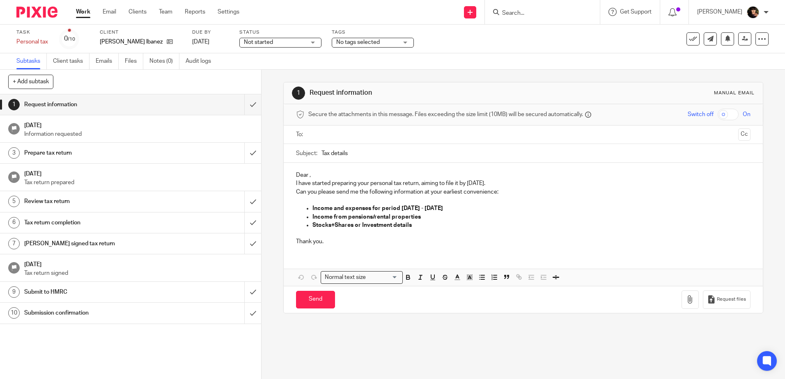
click at [352, 41] on span "No tags selected" at bounding box center [358, 42] width 44 height 6
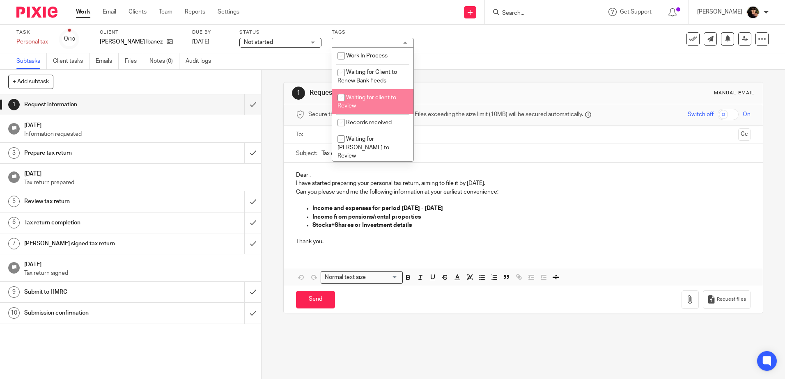
click at [373, 106] on li "Waiting for client to Review" at bounding box center [372, 101] width 81 height 25
checkbox input "true"
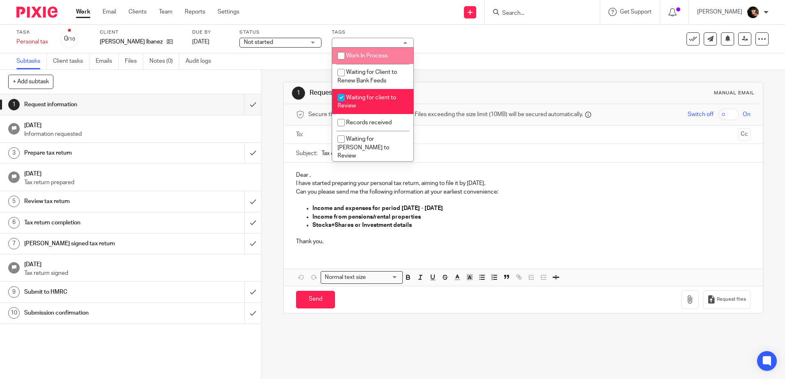
click at [364, 62] on li "Work In Process" at bounding box center [372, 56] width 81 height 17
checkbox input "true"
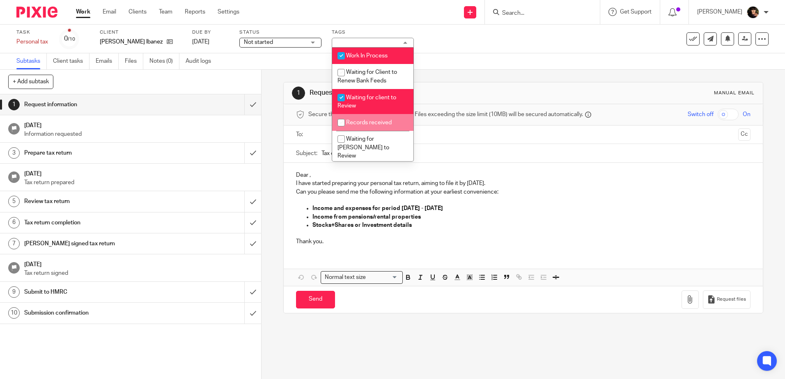
click at [366, 123] on span "Records received" at bounding box center [369, 123] width 46 height 6
checkbox input "true"
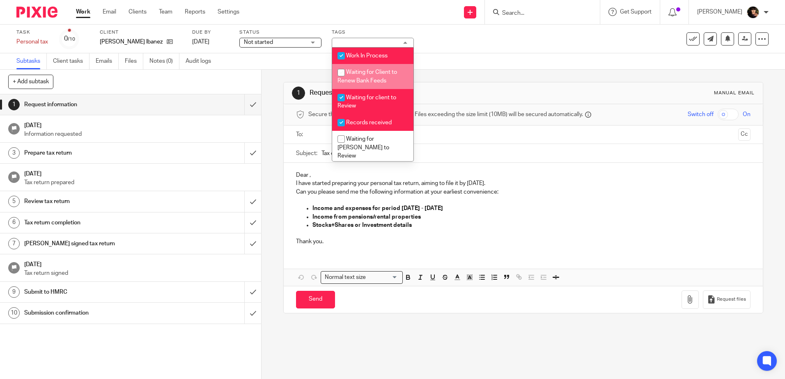
click at [261, 61] on div "Subtasks Client tasks Emails Files Notes (0) Audit logs" at bounding box center [392, 61] width 785 height 16
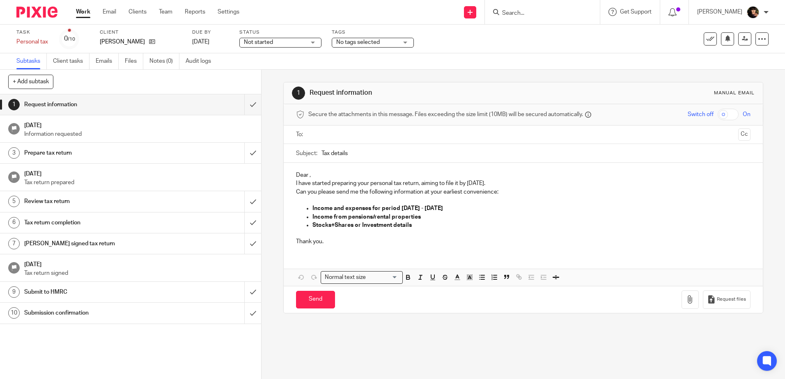
click at [351, 47] on div "No tags selected" at bounding box center [373, 43] width 82 height 10
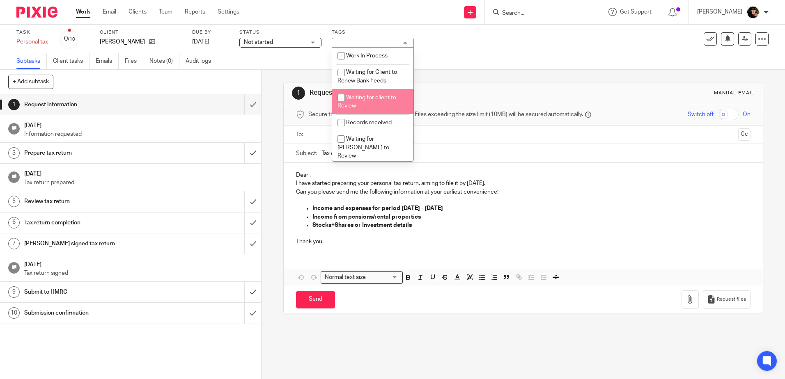
click at [367, 110] on li "Waiting for client to Review" at bounding box center [372, 101] width 81 height 25
checkbox input "true"
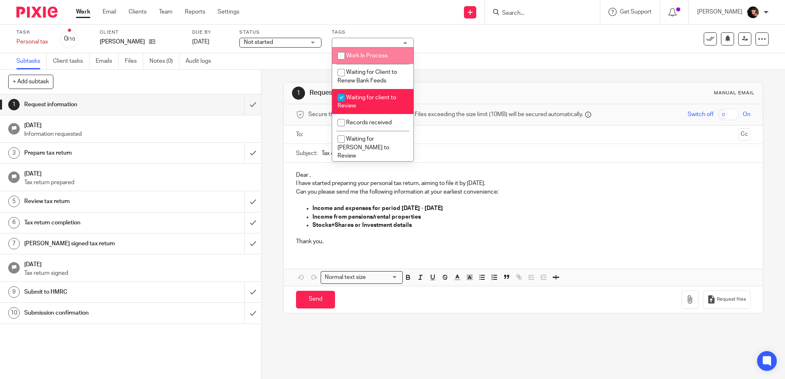
click at [358, 60] on li "Work In Process" at bounding box center [372, 56] width 81 height 17
checkbox input "true"
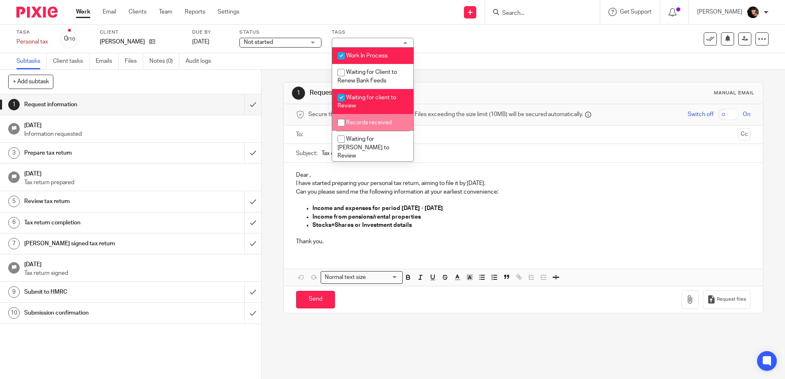
click at [404, 122] on li "Records received" at bounding box center [372, 122] width 81 height 17
checkbox input "true"
click at [485, 59] on div "Subtasks Client tasks Emails Files Notes (0) Audit logs" at bounding box center [392, 61] width 785 height 16
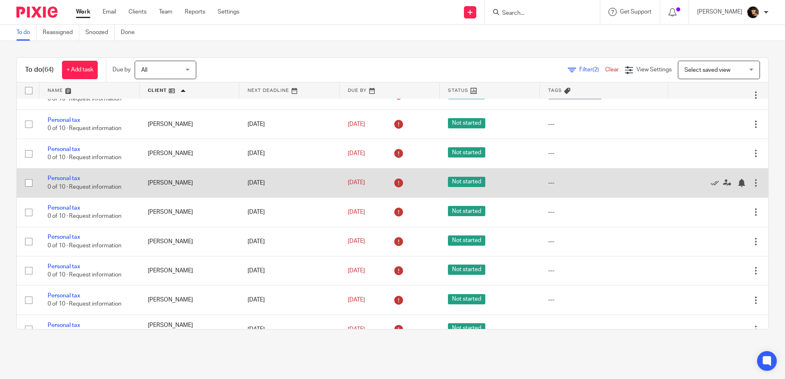
scroll to position [739, 0]
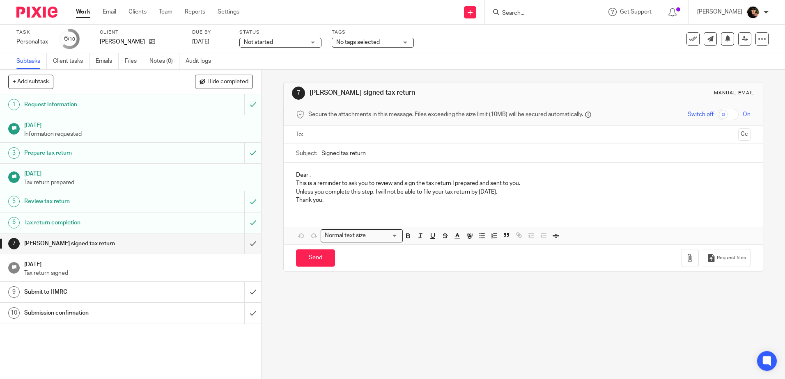
click at [350, 46] on span "No tags selected" at bounding box center [367, 42] width 62 height 9
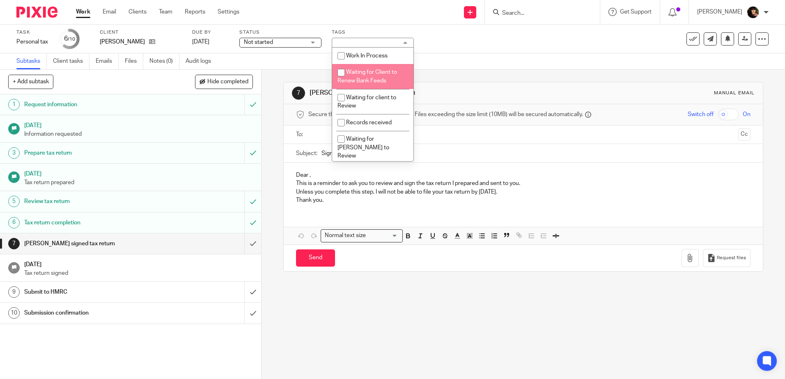
click at [370, 78] on span "Waiting for Client to Renew Bank Feeds" at bounding box center [368, 76] width 60 height 14
checkbox input "false"
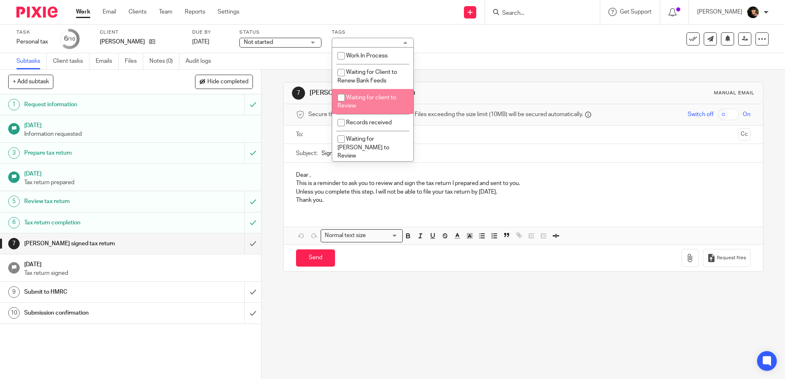
click at [365, 103] on li "Waiting for client to Review" at bounding box center [372, 101] width 81 height 25
checkbox input "true"
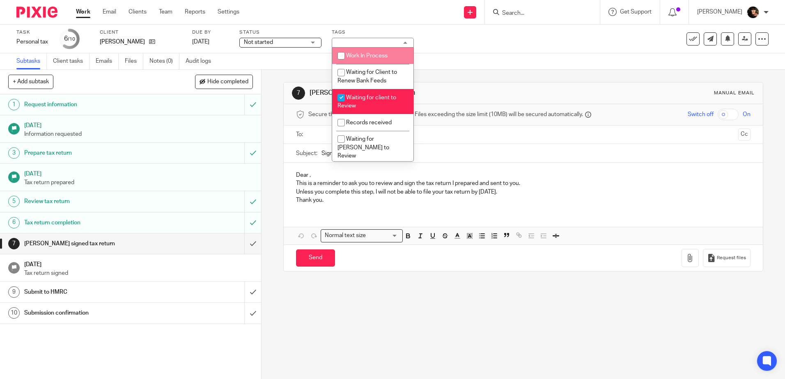
click at [359, 54] on span "Work In Process" at bounding box center [366, 56] width 41 height 6
checkbox input "true"
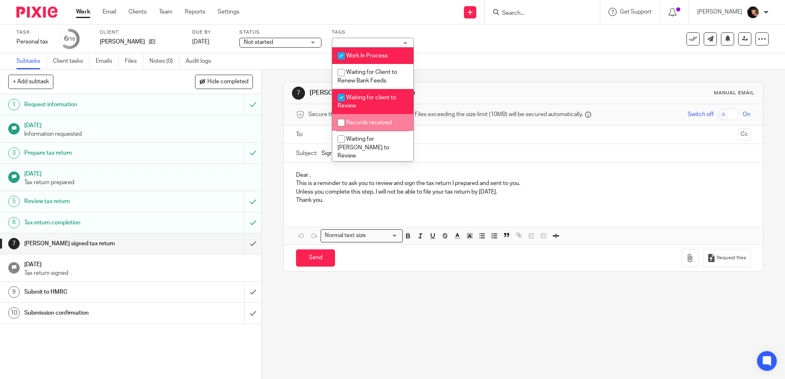
click at [377, 124] on span "Records received" at bounding box center [369, 123] width 46 height 6
checkbox input "true"
click at [492, 46] on div "Task Personal tax Save Personal tax 6 /10 Client Donovan-Adekanmbi, Katie Due b…" at bounding box center [329, 39] width 627 height 20
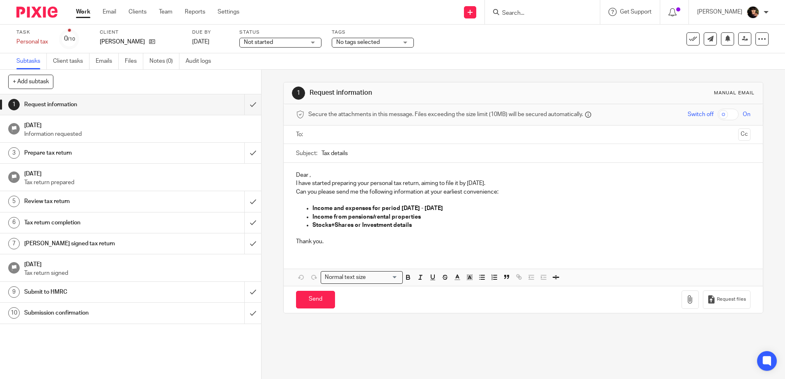
click at [348, 46] on span "No tags selected" at bounding box center [367, 42] width 62 height 9
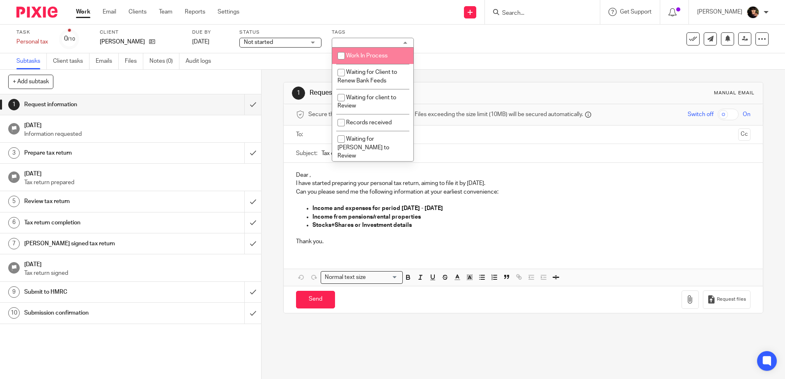
click at [354, 58] on span "Work In Process" at bounding box center [366, 56] width 41 height 6
checkbox input "true"
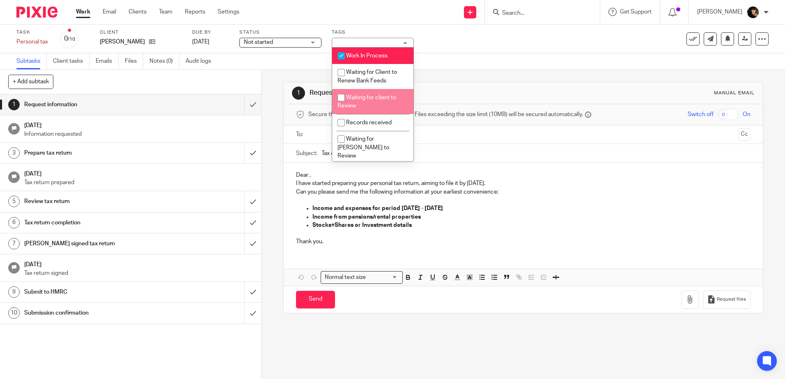
click at [354, 106] on span "Waiting for client to Review" at bounding box center [367, 102] width 59 height 14
checkbox input "true"
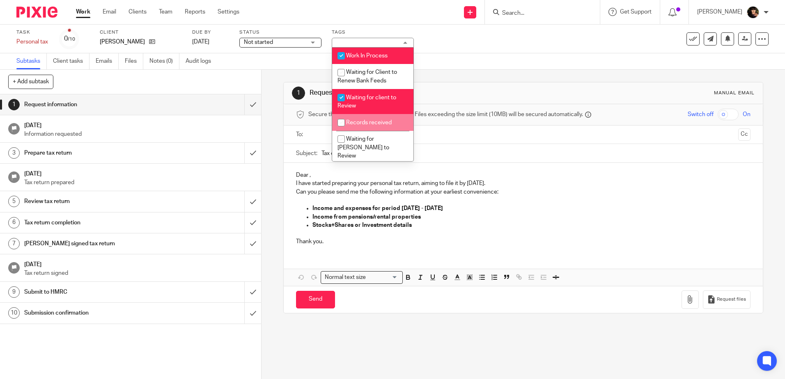
click at [355, 119] on li "Records received" at bounding box center [372, 122] width 81 height 17
checkbox input "true"
click at [482, 89] on h1 "Request information" at bounding box center [425, 93] width 231 height 9
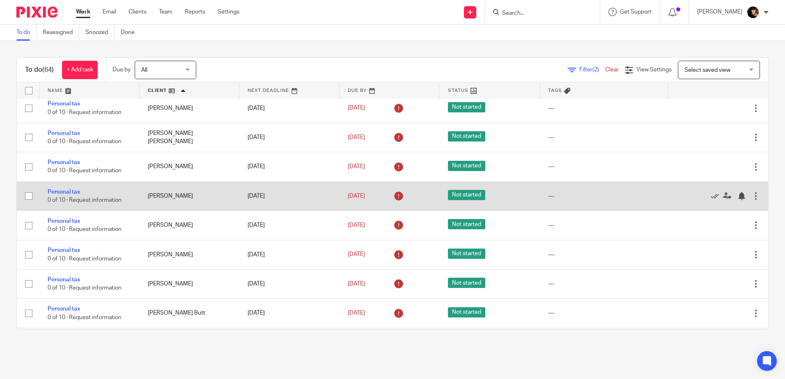
scroll to position [1068, 0]
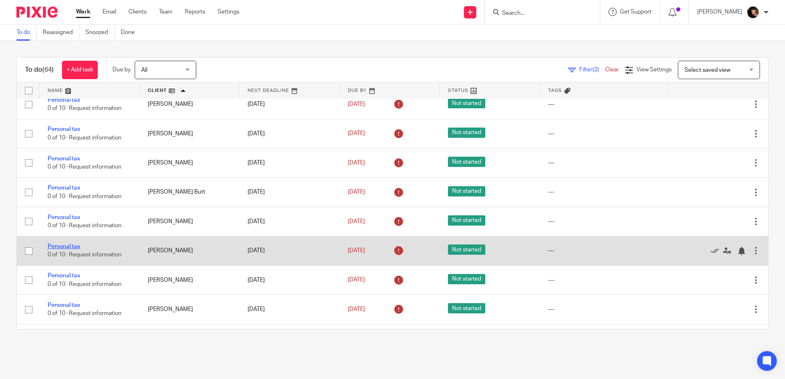
drag, startPoint x: 58, startPoint y: 241, endPoint x: 57, endPoint y: 248, distance: 7.8
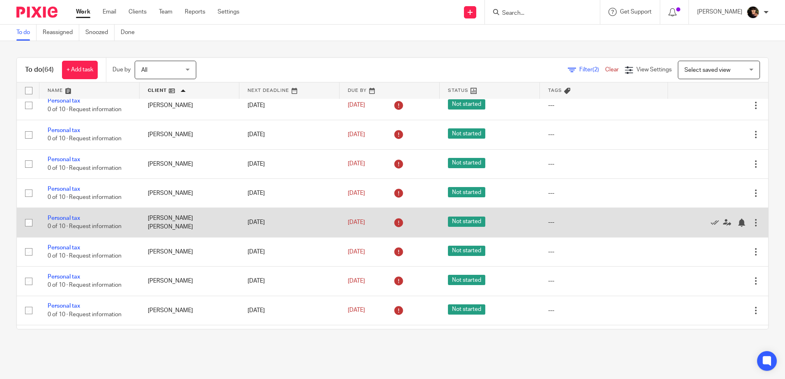
scroll to position [1273, 0]
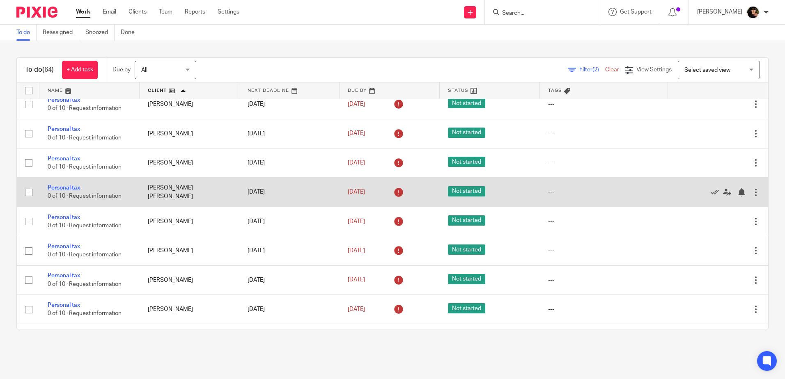
drag, startPoint x: 68, startPoint y: 191, endPoint x: 71, endPoint y: 187, distance: 5.4
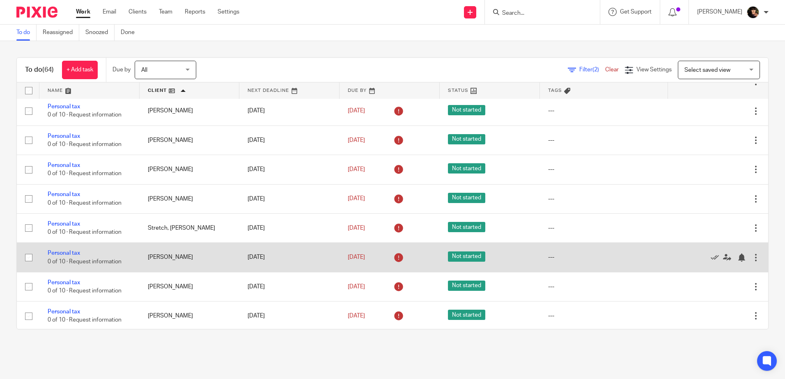
scroll to position [1560, 0]
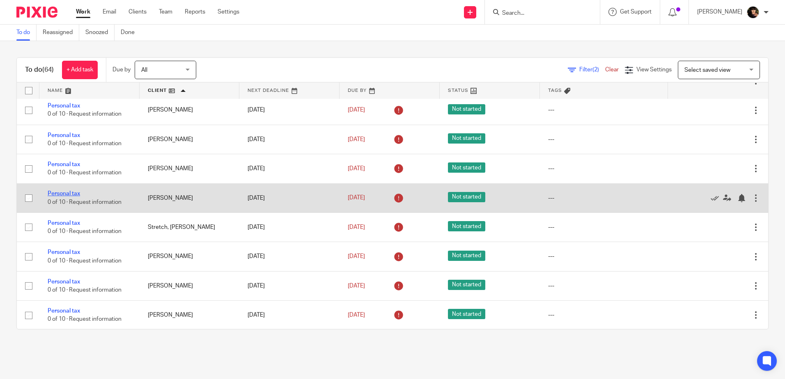
drag, startPoint x: 64, startPoint y: 186, endPoint x: 60, endPoint y: 194, distance: 9.6
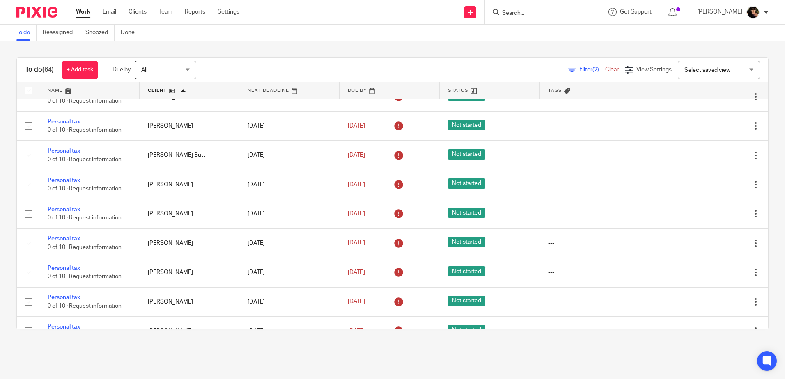
scroll to position [898, 0]
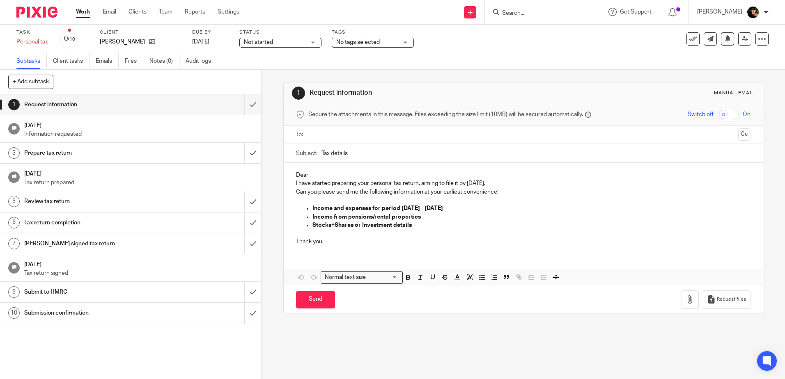
click at [394, 48] on div "Tags No tags selected Work In Process Waiting for Client to Renew Bank Feeds Wa…" at bounding box center [373, 39] width 82 height 20
click at [401, 45] on div "No tags selected" at bounding box center [373, 43] width 82 height 10
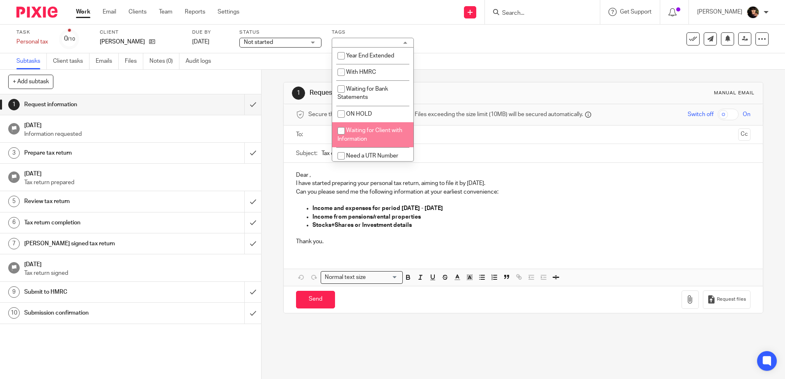
scroll to position [320, 0]
click at [377, 152] on span "Need a UTR Number" at bounding box center [372, 153] width 52 height 6
checkbox input "true"
click at [516, 50] on div "Task Personal tax Save Personal tax 0 /10 Client John Stephen Moloney Due by 31…" at bounding box center [392, 39] width 785 height 29
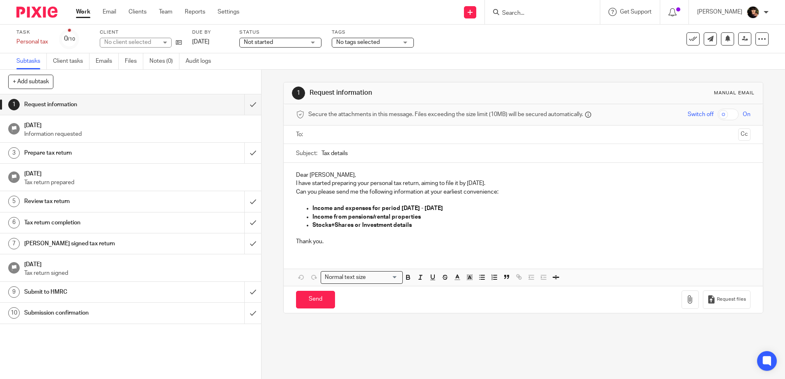
click at [403, 44] on div "No tags selected" at bounding box center [373, 43] width 82 height 10
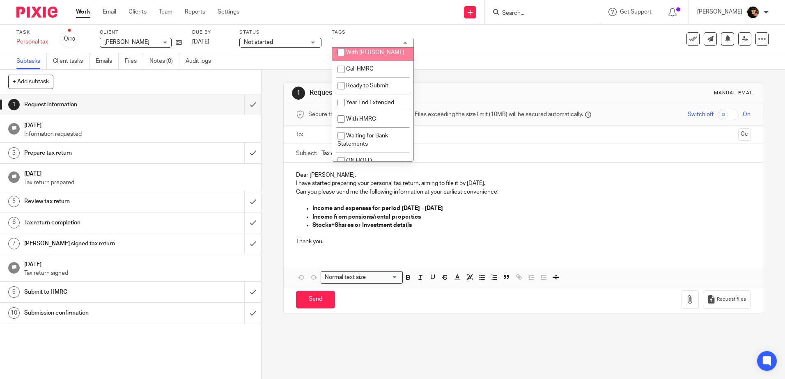
scroll to position [320, 0]
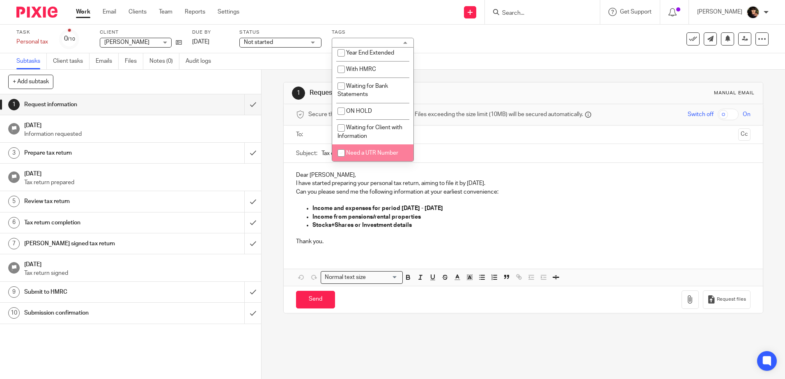
click at [367, 158] on li "Need a UTR Number" at bounding box center [372, 153] width 81 height 17
checkbox input "true"
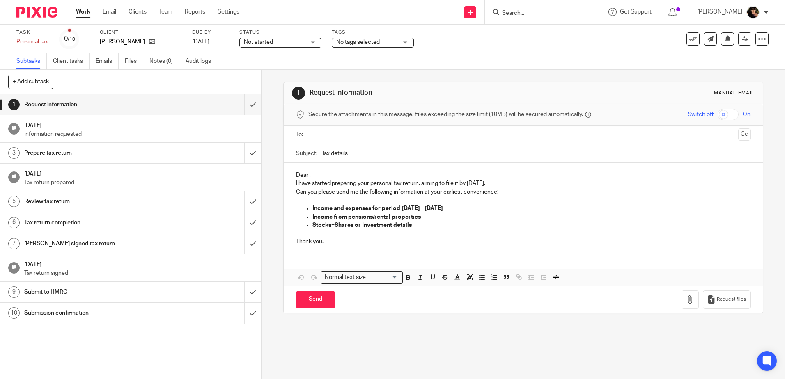
click at [357, 42] on span "No tags selected" at bounding box center [358, 42] width 44 height 6
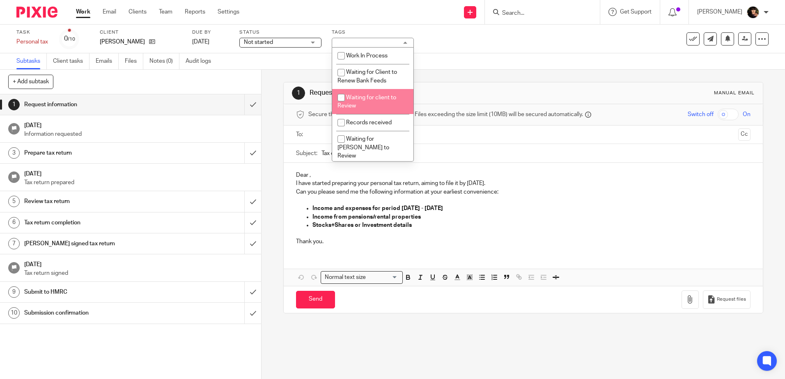
click at [370, 100] on span "Waiting for client to Review" at bounding box center [367, 102] width 59 height 14
checkbox input "true"
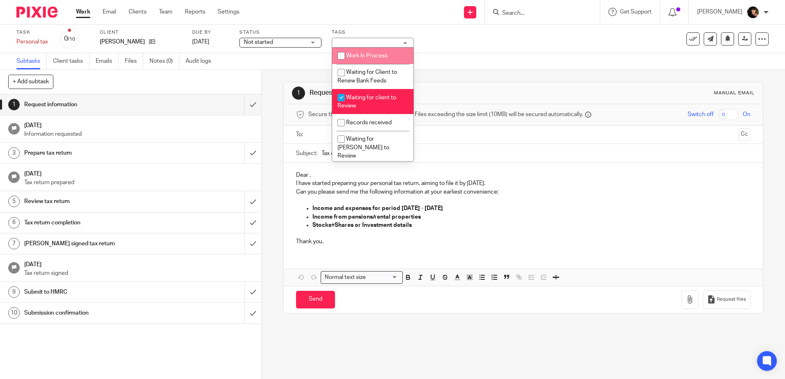
click at [366, 60] on li "Work In Process" at bounding box center [372, 56] width 81 height 17
checkbox input "true"
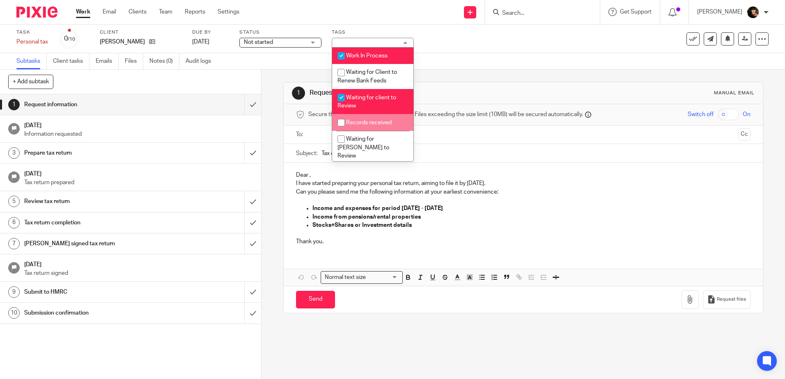
drag, startPoint x: 376, startPoint y: 122, endPoint x: 429, endPoint y: 113, distance: 54.1
click at [376, 122] on span "Records received" at bounding box center [369, 123] width 46 height 6
checkbox input "true"
click at [479, 98] on div "1 Request information Manual email" at bounding box center [523, 93] width 462 height 13
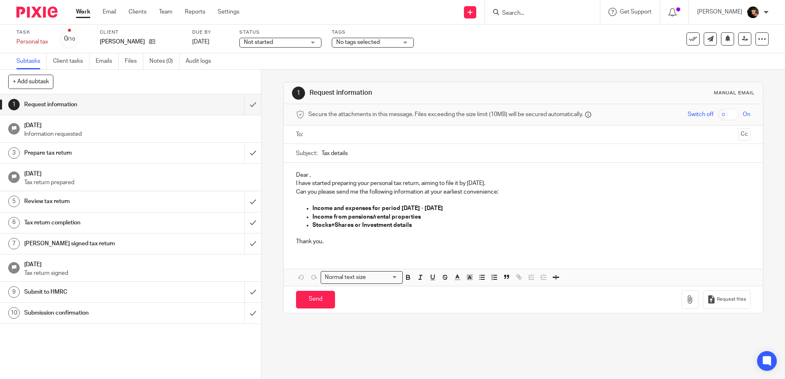
click at [355, 45] on span "No tags selected" at bounding box center [358, 42] width 44 height 6
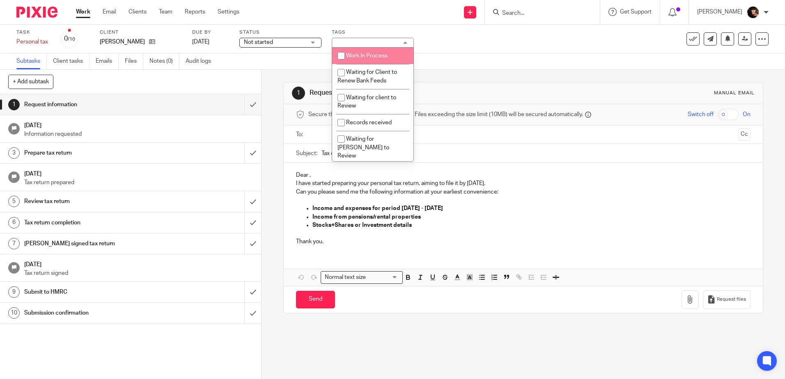
click at [364, 57] on span "Work In Process" at bounding box center [366, 56] width 41 height 6
checkbox input "true"
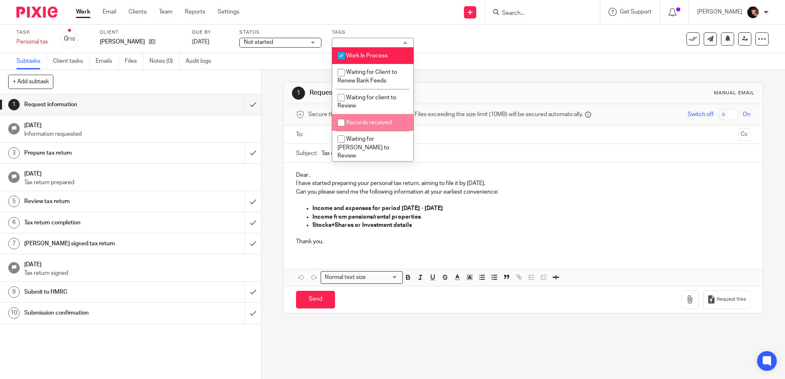
drag, startPoint x: 370, startPoint y: 126, endPoint x: 370, endPoint y: 118, distance: 7.4
click at [370, 125] on li "Records received" at bounding box center [372, 122] width 81 height 17
checkbox input "true"
click at [369, 103] on li "Waiting for client to Review" at bounding box center [372, 101] width 81 height 25
checkbox input "true"
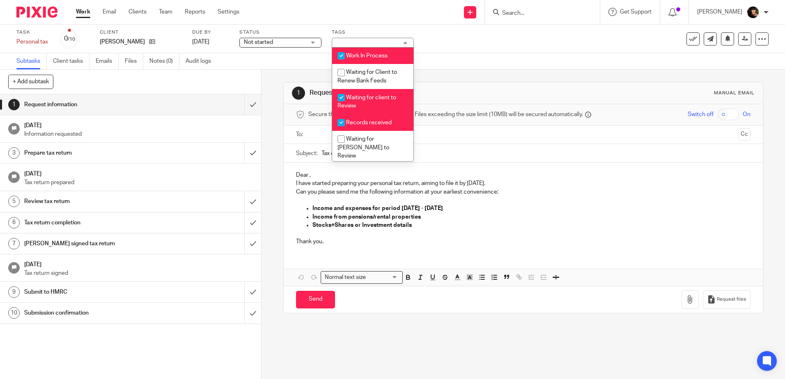
click at [521, 84] on div "1 Request information Manual email" at bounding box center [523, 94] width 479 height 22
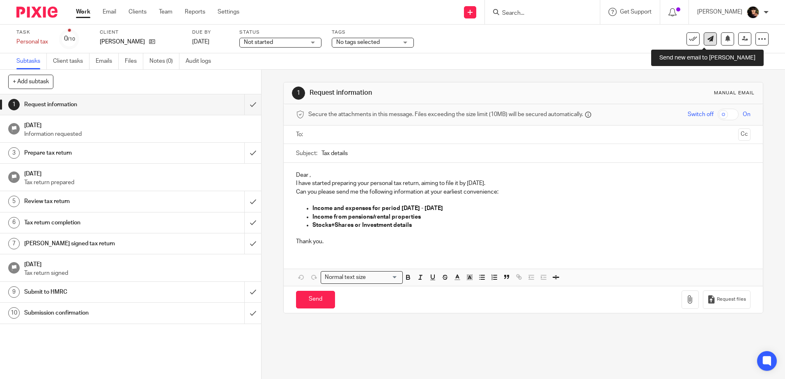
click at [707, 41] on icon at bounding box center [710, 39] width 6 height 6
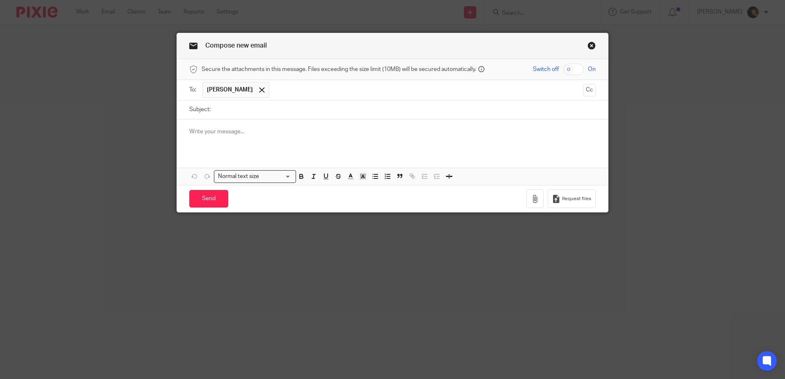
click at [266, 112] on input "Subject:" at bounding box center [405, 110] width 381 height 18
type input "Personal Tax Return"
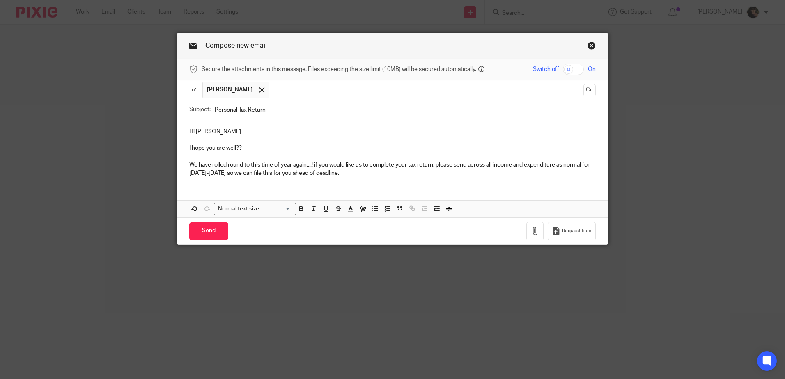
click at [496, 173] on p "We have rolled round to this time of year again....! if you would like us to co…" at bounding box center [392, 169] width 406 height 17
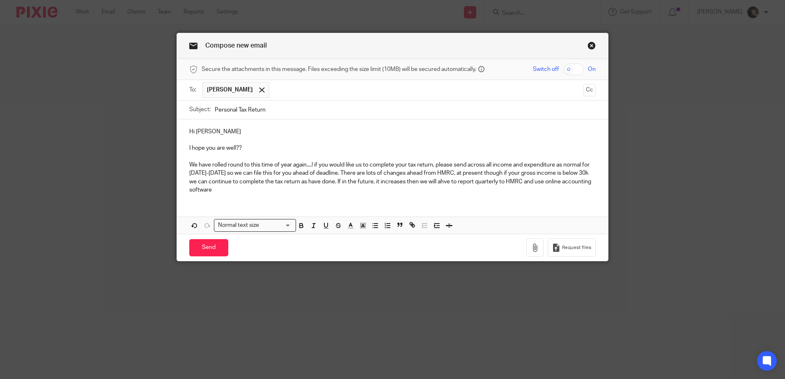
drag, startPoint x: 369, startPoint y: 195, endPoint x: 358, endPoint y: 172, distance: 25.3
click at [358, 172] on div "Hi Malcolm I hope you are well?? We have rolled round to this time of year agai…" at bounding box center [392, 159] width 431 height 81
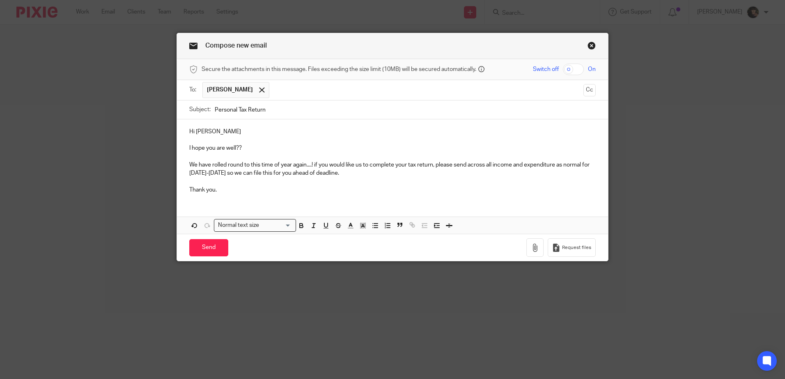
click at [234, 134] on p "Hi Malcolm" at bounding box center [392, 132] width 406 height 8
click at [313, 163] on p "We have rolled round to this time of year again....! if you would like us to co…" at bounding box center [392, 169] width 406 height 17
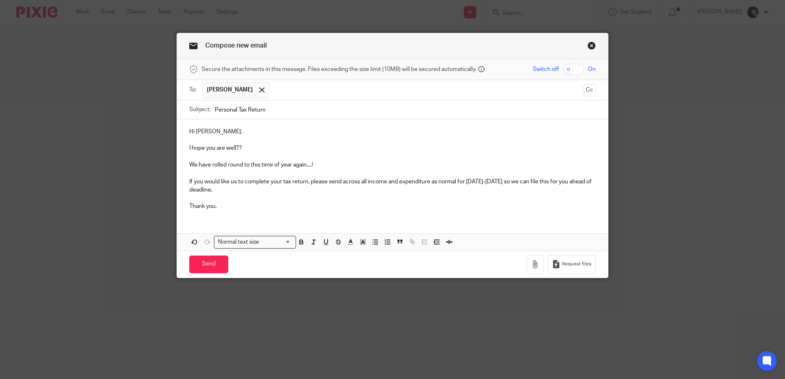
click at [209, 191] on p "If you would like us to complete your tax return, please send across all income…" at bounding box center [392, 186] width 406 height 17
drag, startPoint x: 239, startPoint y: 189, endPoint x: 188, endPoint y: 192, distance: 51.4
click at [189, 192] on p "If you would like us to complete your tax return, please send across all income…" at bounding box center [392, 186] width 406 height 17
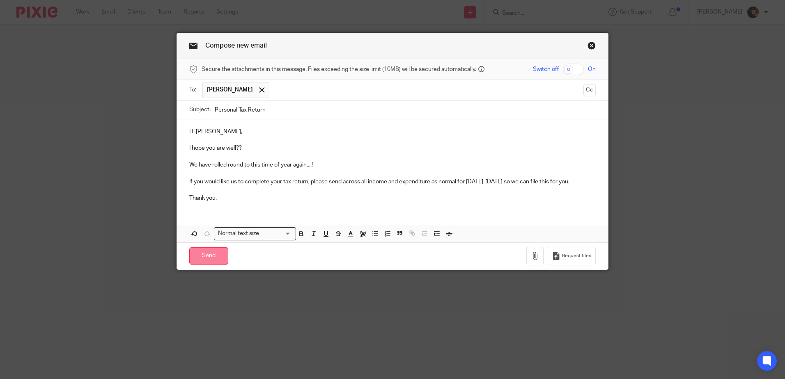
click at [207, 260] on input "Send" at bounding box center [208, 257] width 39 height 18
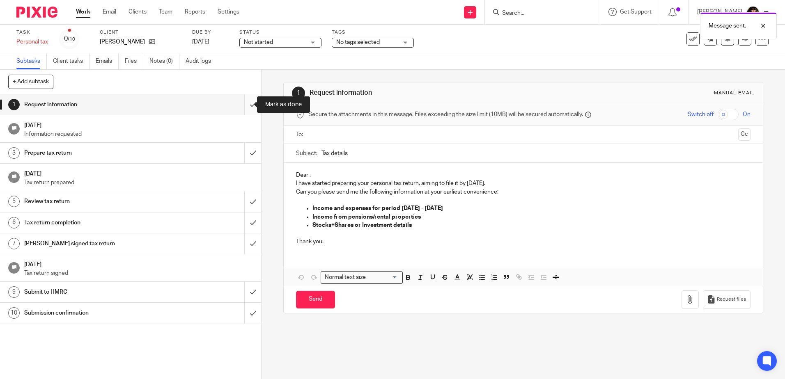
click at [245, 102] on input "submit" at bounding box center [130, 104] width 261 height 21
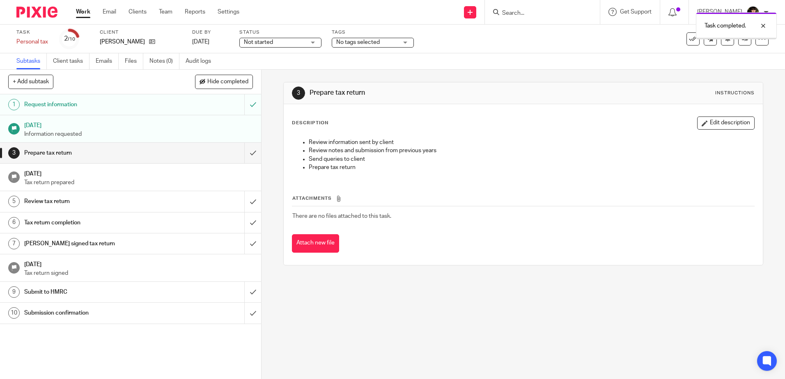
click at [361, 40] on span "No tags selected" at bounding box center [358, 42] width 44 height 6
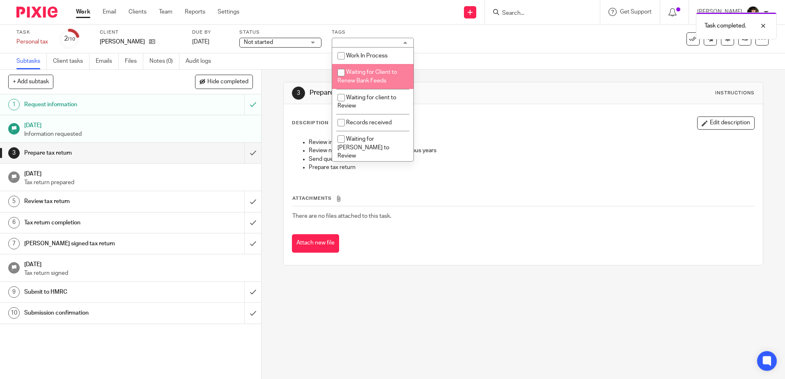
click at [377, 81] on span "Waiting for Client to Renew Bank Feeds" at bounding box center [368, 76] width 60 height 14
checkbox input "true"
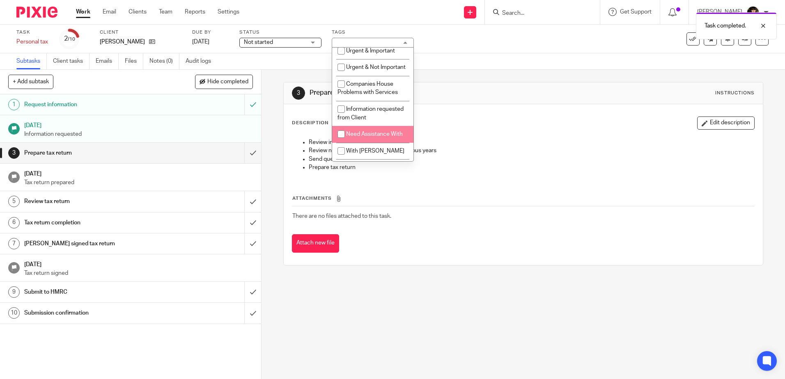
scroll to position [164, 0]
click at [377, 119] on span "Information requested from Client" at bounding box center [371, 113] width 66 height 14
checkbox input "true"
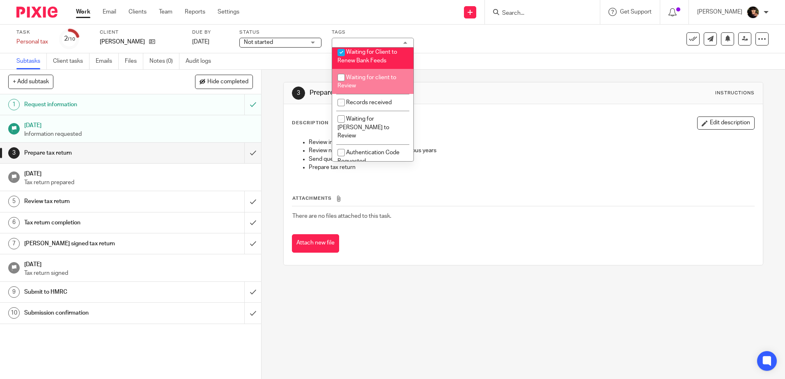
scroll to position [0, 0]
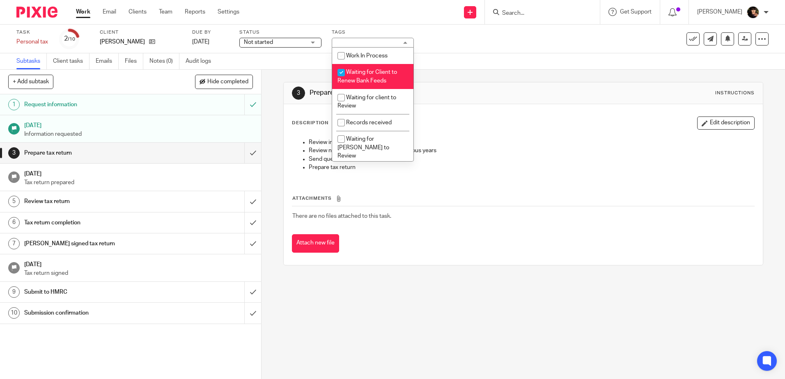
click at [384, 81] on span "Waiting for Client to Renew Bank Feeds" at bounding box center [368, 76] width 60 height 14
checkbox input "false"
click at [481, 55] on div "Subtasks Client tasks Emails Files Notes (0) Audit logs" at bounding box center [392, 61] width 785 height 16
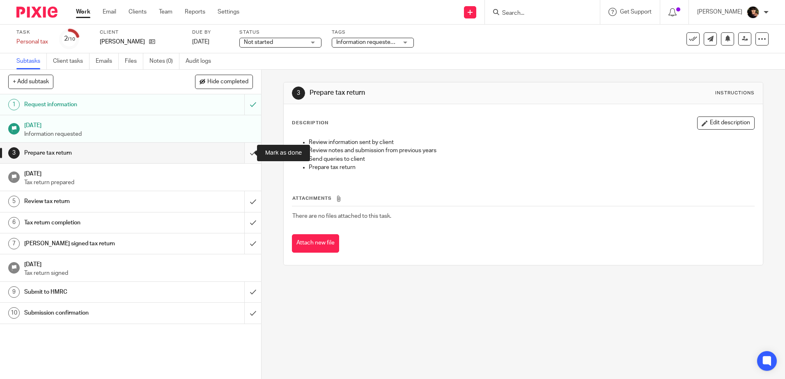
click at [250, 152] on input "submit" at bounding box center [130, 153] width 261 height 21
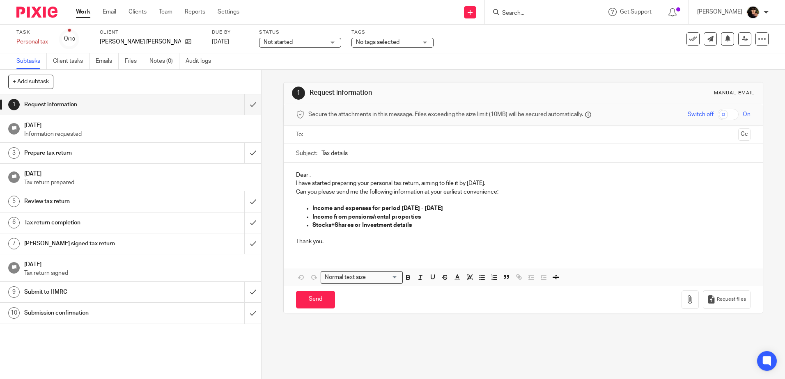
click at [363, 42] on span "No tags selected" at bounding box center [378, 42] width 44 height 6
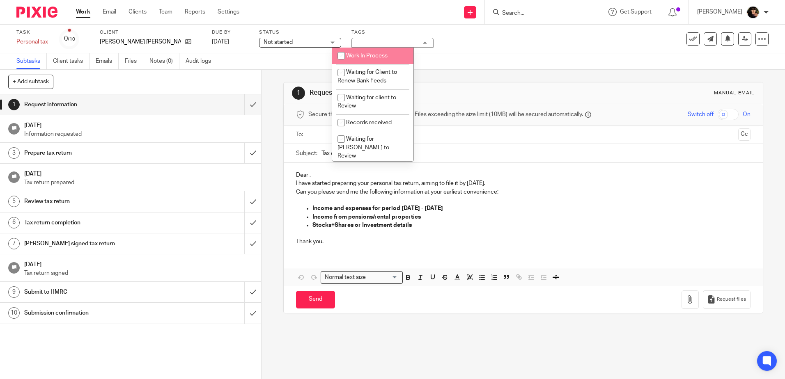
click at [362, 59] on li "Work In Process" at bounding box center [372, 56] width 81 height 17
checkbox input "true"
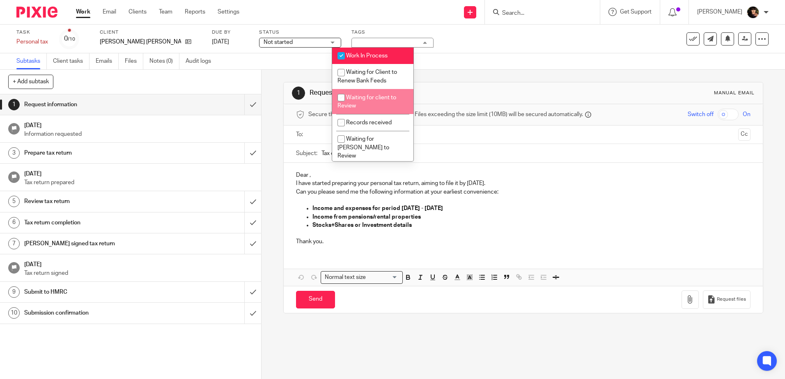
click at [369, 105] on li "Waiting for client to Review" at bounding box center [372, 101] width 81 height 25
checkbox input "true"
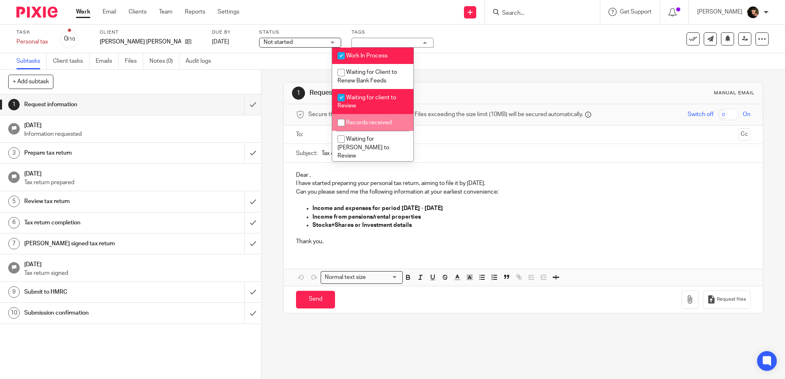
click at [367, 119] on li "Records received" at bounding box center [372, 122] width 81 height 17
checkbox input "true"
click at [423, 85] on div "1 Request information Manual email" at bounding box center [523, 94] width 479 height 22
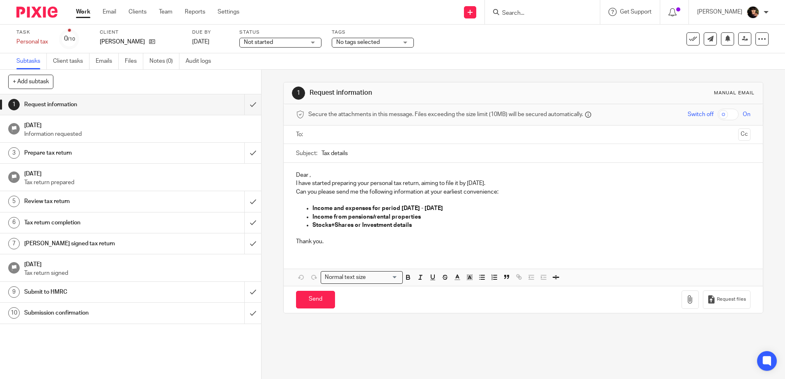
click at [361, 47] on div "No tags selected" at bounding box center [373, 43] width 82 height 10
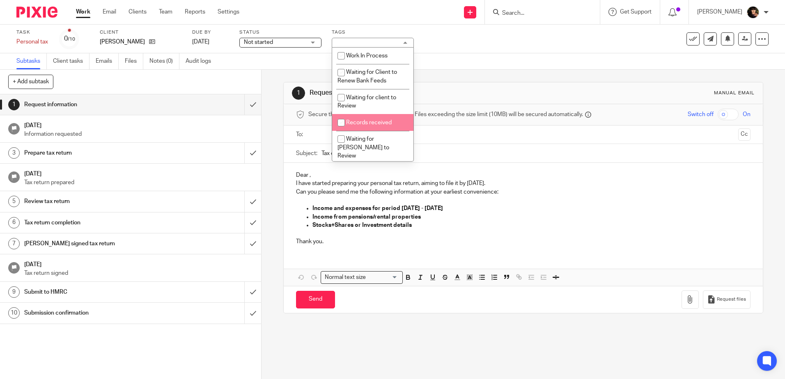
click at [367, 125] on span "Records received" at bounding box center [369, 123] width 46 height 6
checkbox input "true"
click at [365, 100] on span "Waiting for client to Review" at bounding box center [367, 102] width 59 height 14
checkbox input "true"
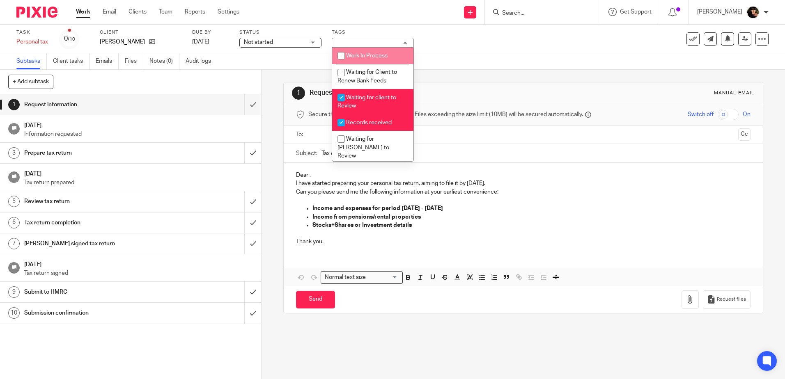
click at [346, 57] on input "checkbox" at bounding box center [341, 56] width 16 height 16
checkbox input "true"
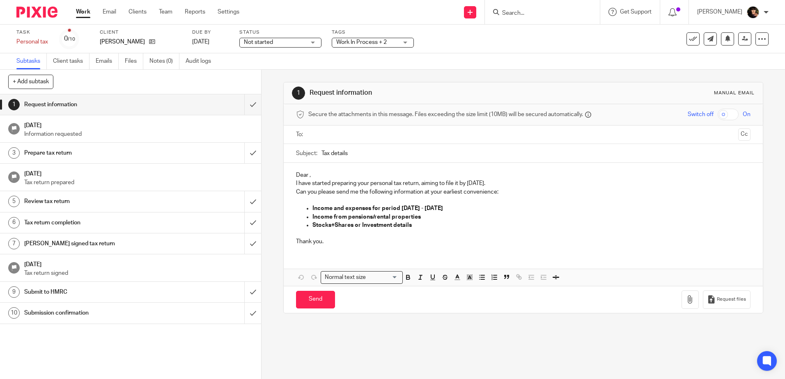
click at [466, 61] on div "Subtasks Client tasks Emails Files Notes (0) Audit logs" at bounding box center [392, 61] width 785 height 16
drag, startPoint x: 0, startPoint y: 0, endPoint x: 356, endPoint y: 41, distance: 358.4
click at [356, 41] on span "No tags selected" at bounding box center [358, 42] width 44 height 6
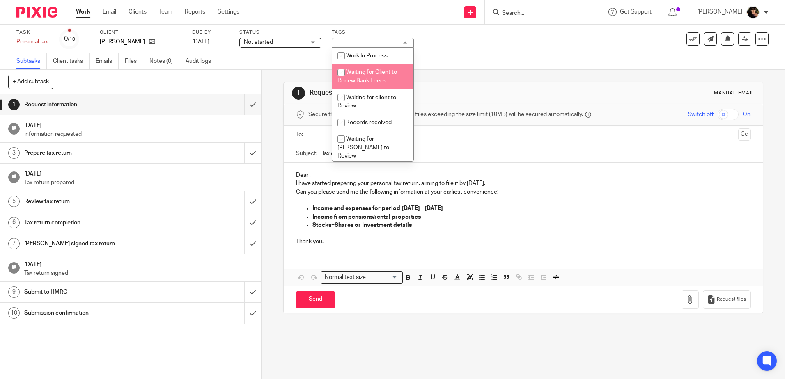
click at [364, 73] on span "Waiting for Client to Renew Bank Feeds" at bounding box center [368, 76] width 60 height 14
click at [364, 70] on span "Waiting for Client to Renew Bank Feeds" at bounding box center [368, 76] width 60 height 14
checkbox input "false"
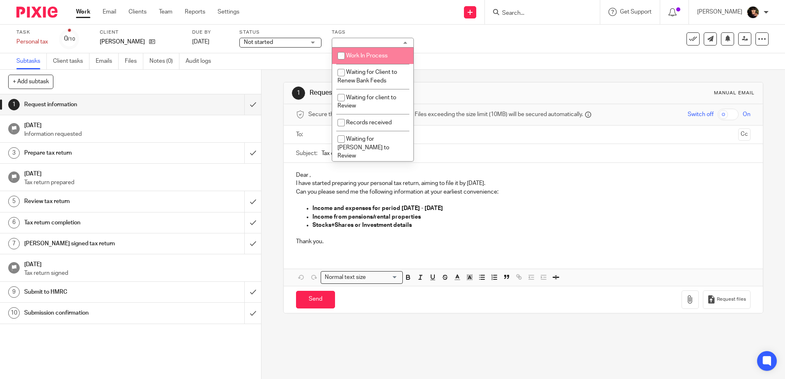
click at [368, 55] on span "Work In Process" at bounding box center [366, 56] width 41 height 6
checkbox input "true"
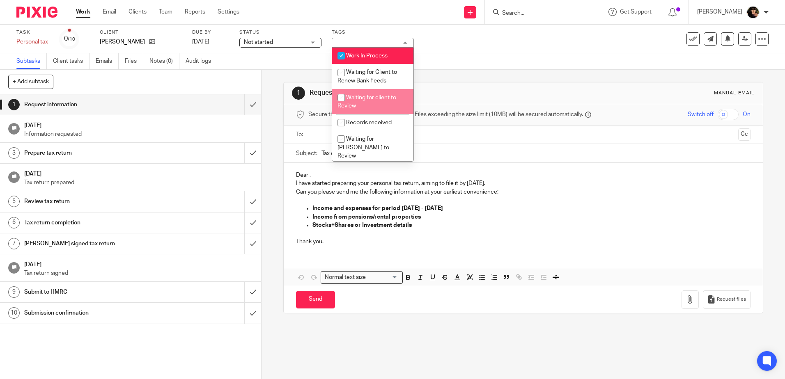
click at [367, 104] on li "Waiting for client to Review" at bounding box center [372, 101] width 81 height 25
checkbox input "true"
click at [367, 118] on li "Records received" at bounding box center [372, 122] width 81 height 17
checkbox input "true"
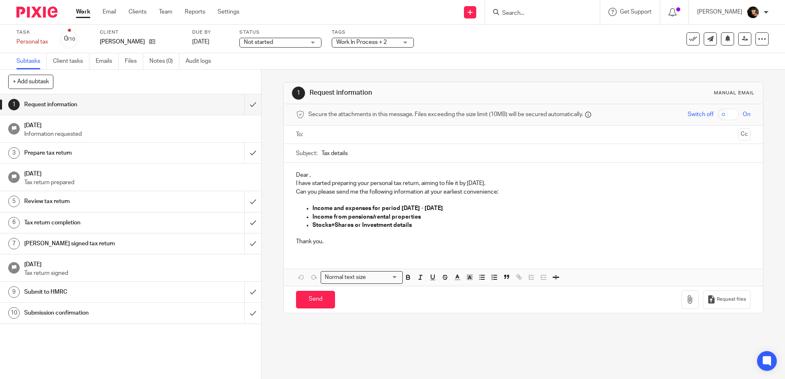
click at [436, 97] on div "1 Request information Manual email" at bounding box center [523, 93] width 462 height 13
click at [280, 44] on span "Not started" at bounding box center [275, 42] width 62 height 9
click at [348, 35] on label "Tags" at bounding box center [373, 32] width 82 height 7
click at [349, 43] on span "No tags selected" at bounding box center [367, 42] width 62 height 9
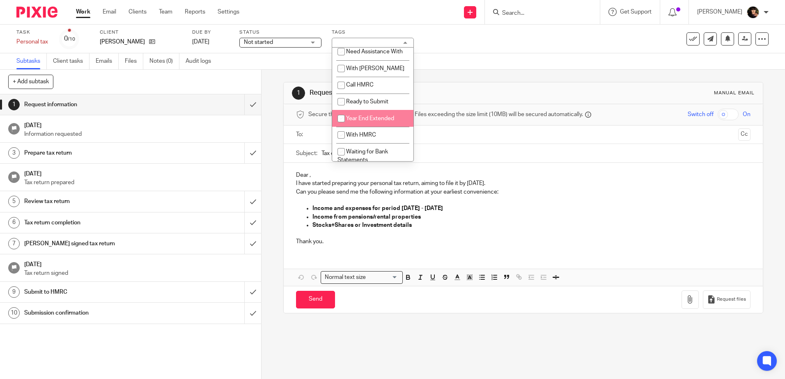
scroll to position [320, 0]
click at [379, 116] on li "ON HOLD" at bounding box center [372, 111] width 81 height 17
checkbox input "true"
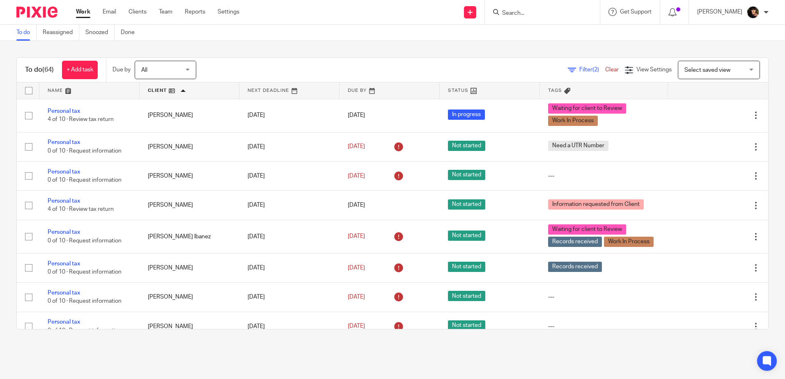
click at [84, 13] on link "Work" at bounding box center [83, 12] width 14 height 8
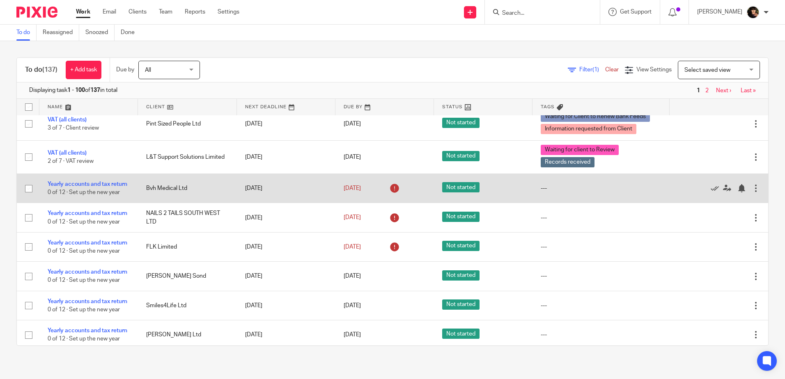
scroll to position [1355, 0]
